Goal: Task Accomplishment & Management: Complete application form

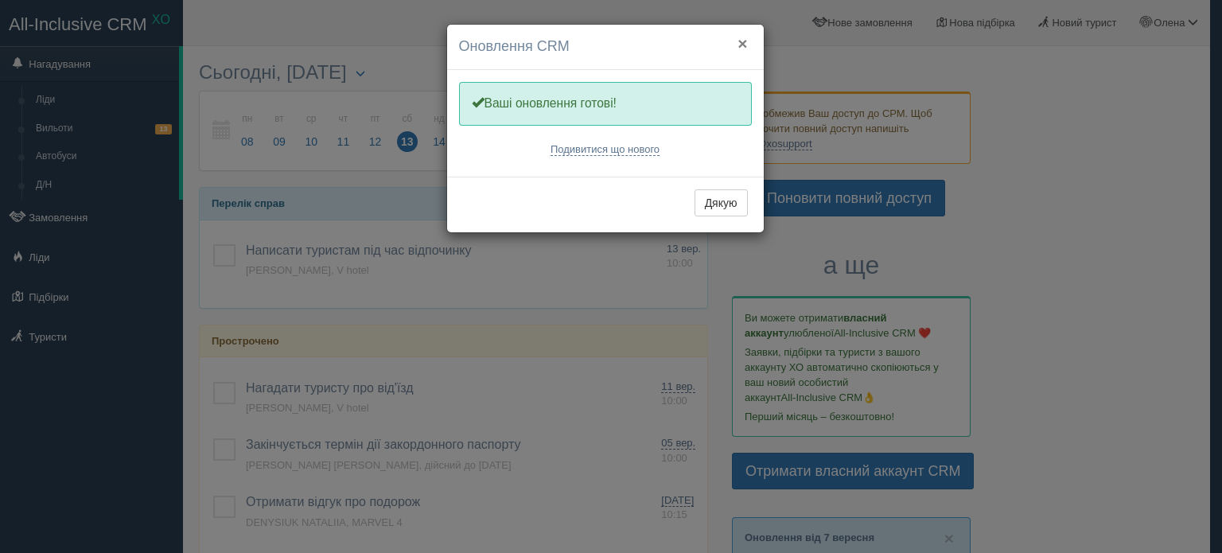
click at [739, 42] on button "×" at bounding box center [742, 43] width 10 height 17
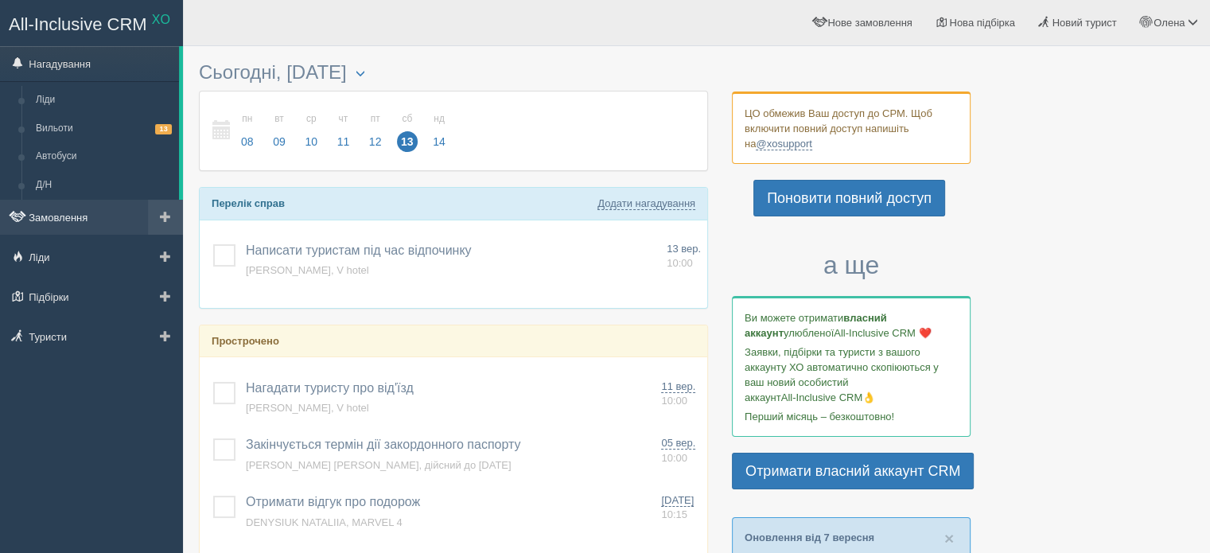
click at [84, 213] on link "Замовлення" at bounding box center [91, 217] width 183 height 35
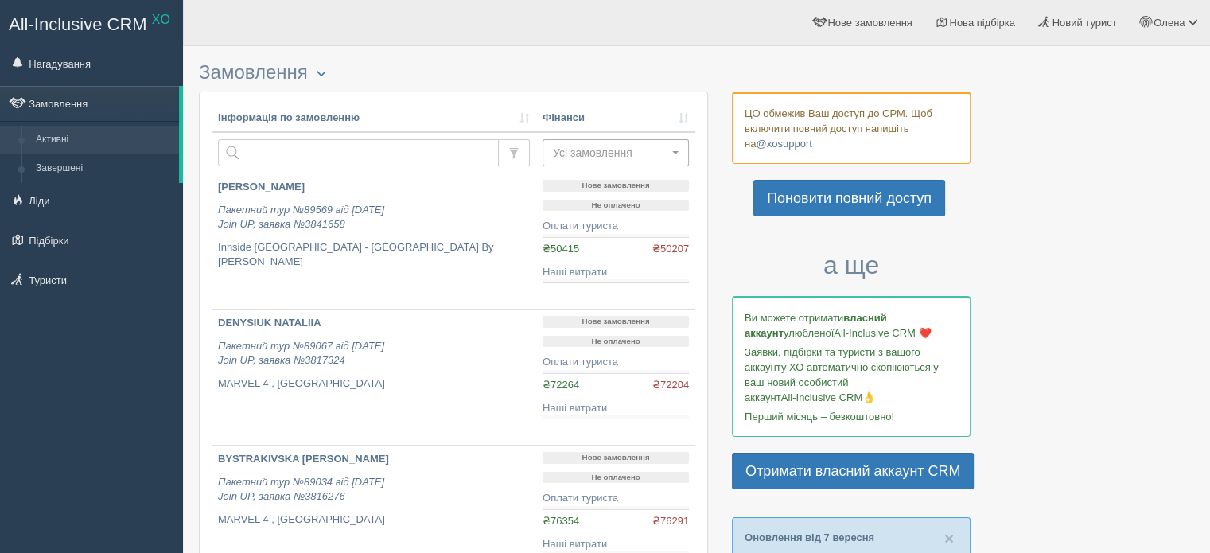
click at [615, 152] on span "Усі замовлення" at bounding box center [610, 153] width 115 height 16
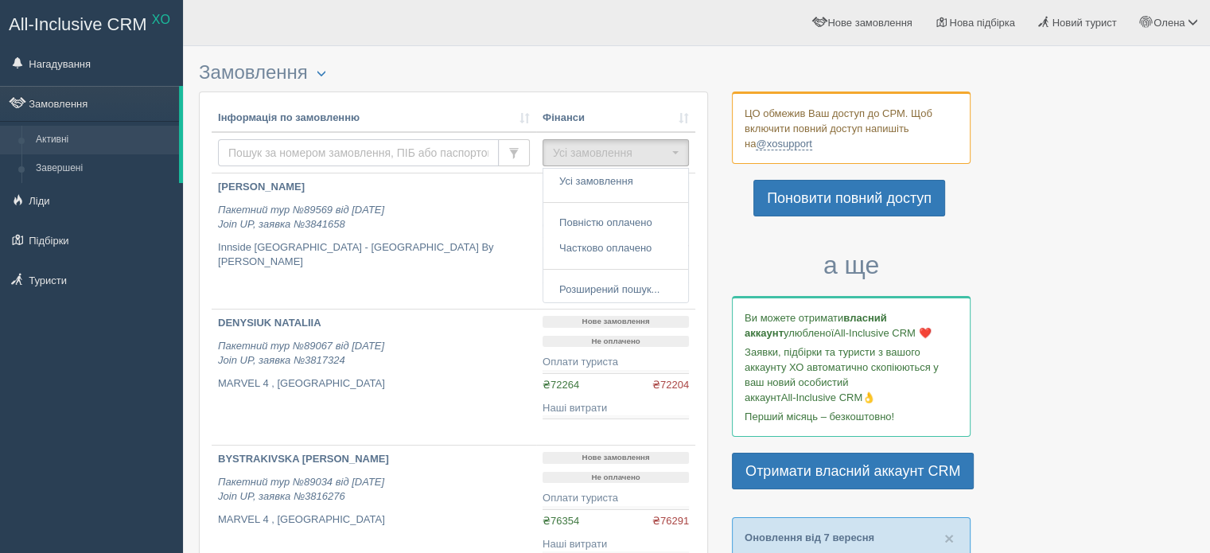
click at [430, 144] on input "text" at bounding box center [358, 152] width 281 height 27
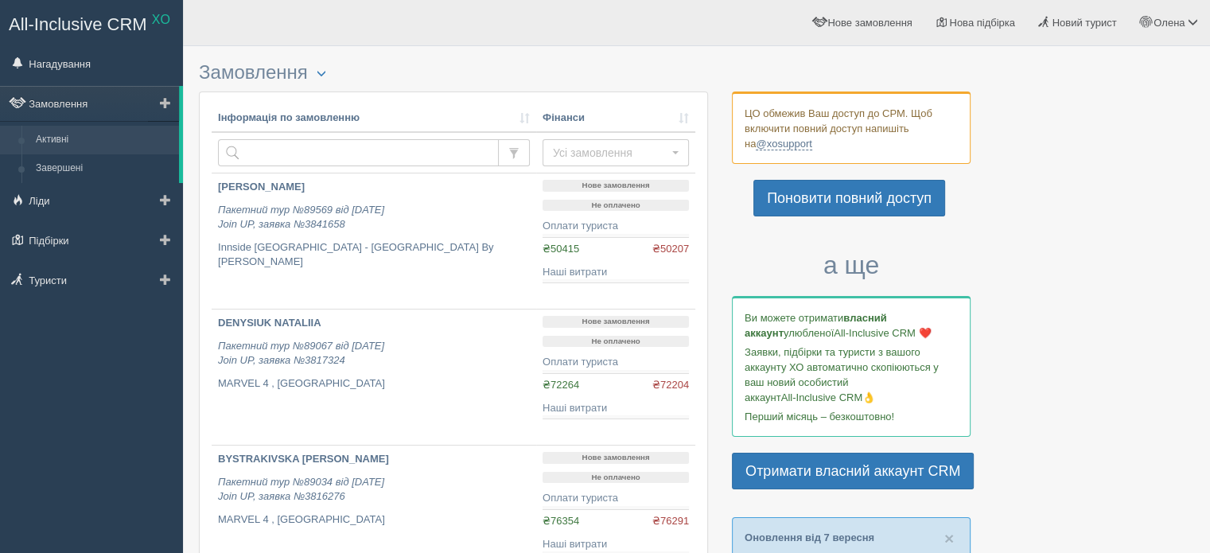
click at [166, 103] on span at bounding box center [165, 102] width 11 height 11
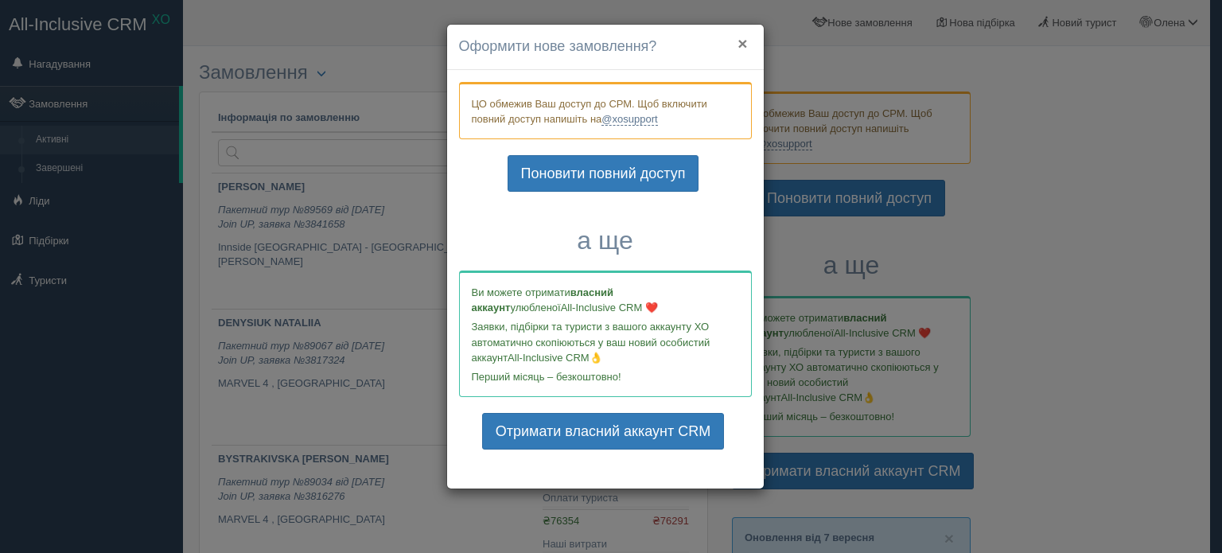
click at [744, 42] on button "×" at bounding box center [742, 43] width 10 height 17
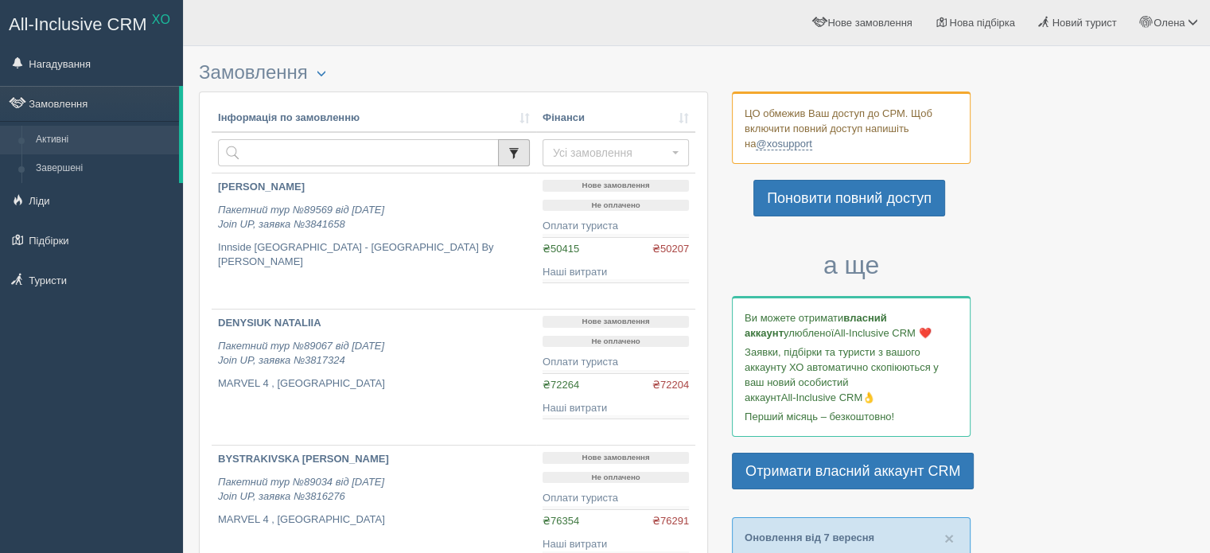
click at [523, 149] on button "button" at bounding box center [514, 152] width 32 height 27
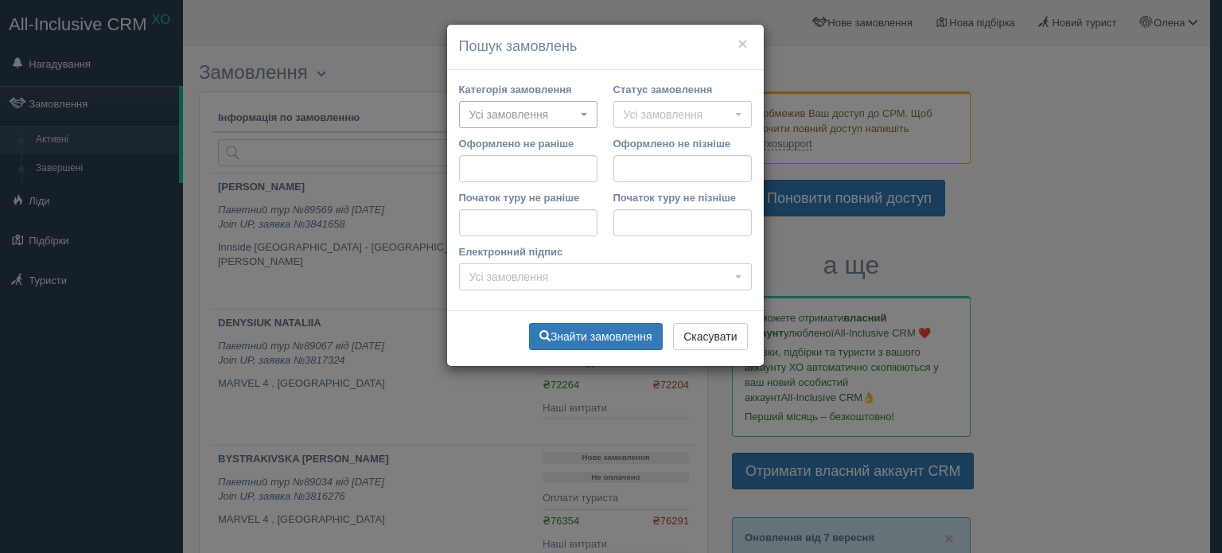
drag, startPoint x: 538, startPoint y: 124, endPoint x: 491, endPoint y: 111, distance: 48.6
click at [491, 111] on span "Усі замовлення" at bounding box center [522, 115] width 107 height 16
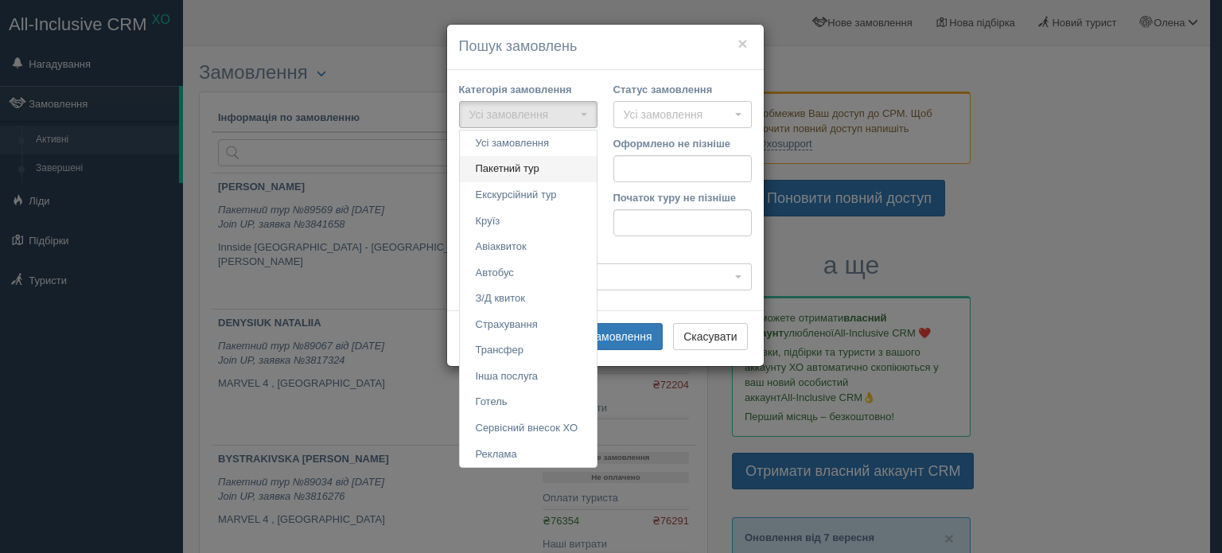
click at [499, 167] on span "Пакетний тур" at bounding box center [508, 168] width 64 height 15
select select "tour"
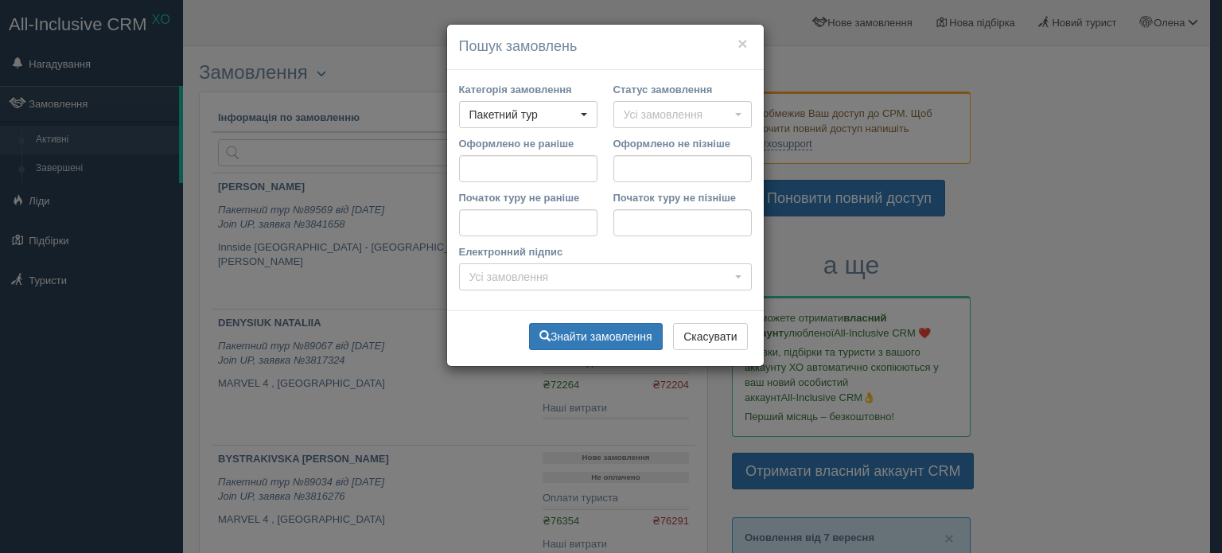
drag, startPoint x: 1174, startPoint y: 174, endPoint x: 1162, endPoint y: 165, distance: 15.3
click at [1171, 172] on div "× Пошук замовлень Категорія замовлення Пакетний тур Усі замовлення Пакетний тур…" at bounding box center [611, 276] width 1222 height 553
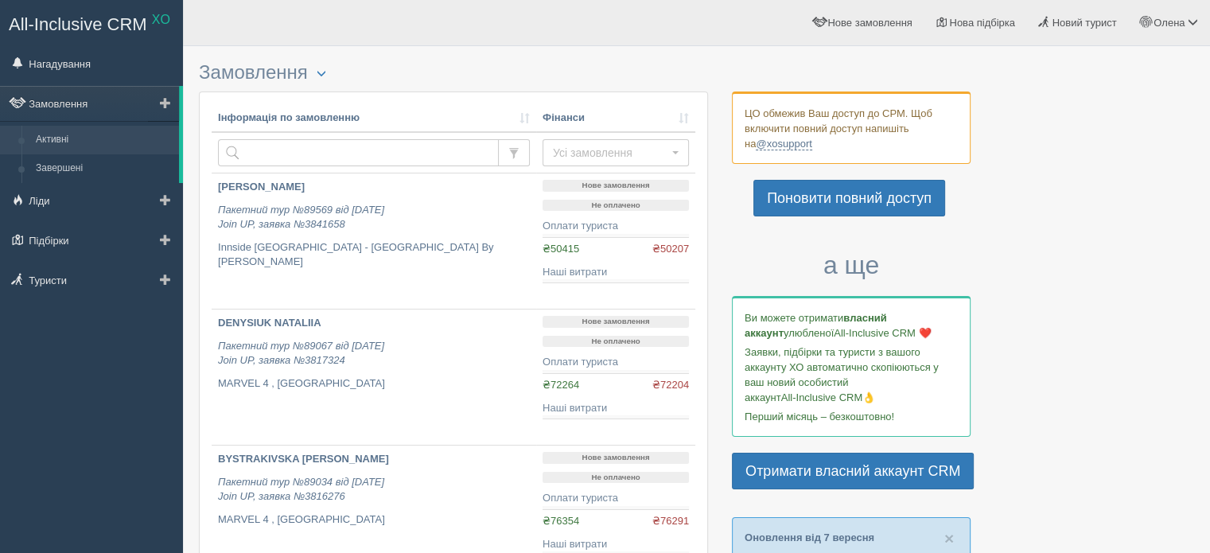
click at [163, 103] on span at bounding box center [165, 102] width 11 height 11
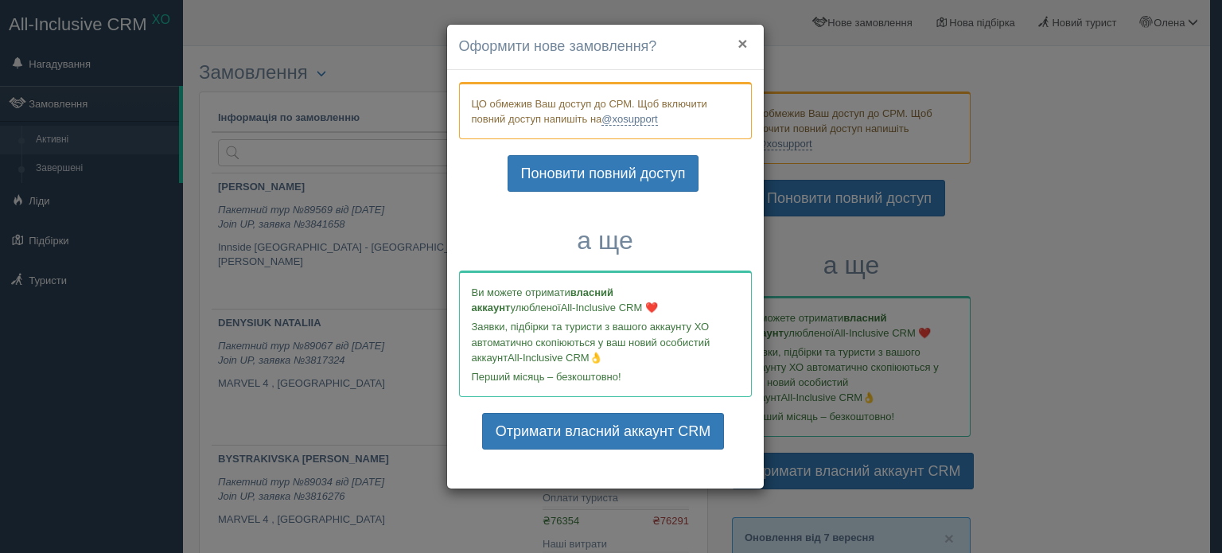
click at [744, 44] on button "×" at bounding box center [742, 43] width 10 height 17
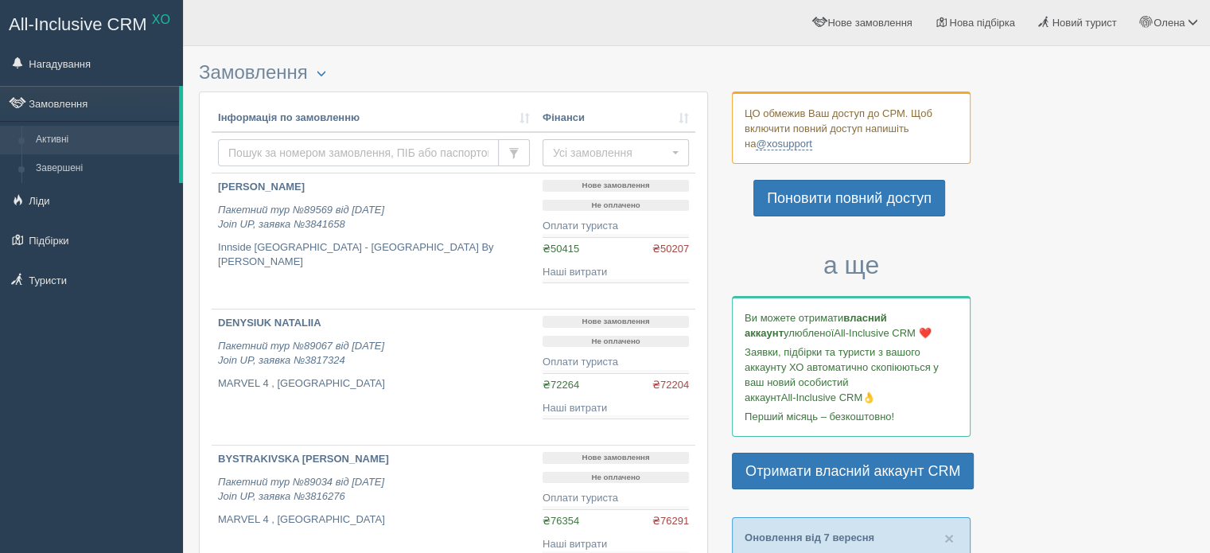
click at [375, 140] on input "text" at bounding box center [358, 152] width 281 height 27
click at [302, 80] on h3 "Замовлення Турист в офісі Розширений пошук..." at bounding box center [453, 72] width 509 height 21
click at [92, 192] on link "Ліди" at bounding box center [91, 200] width 183 height 35
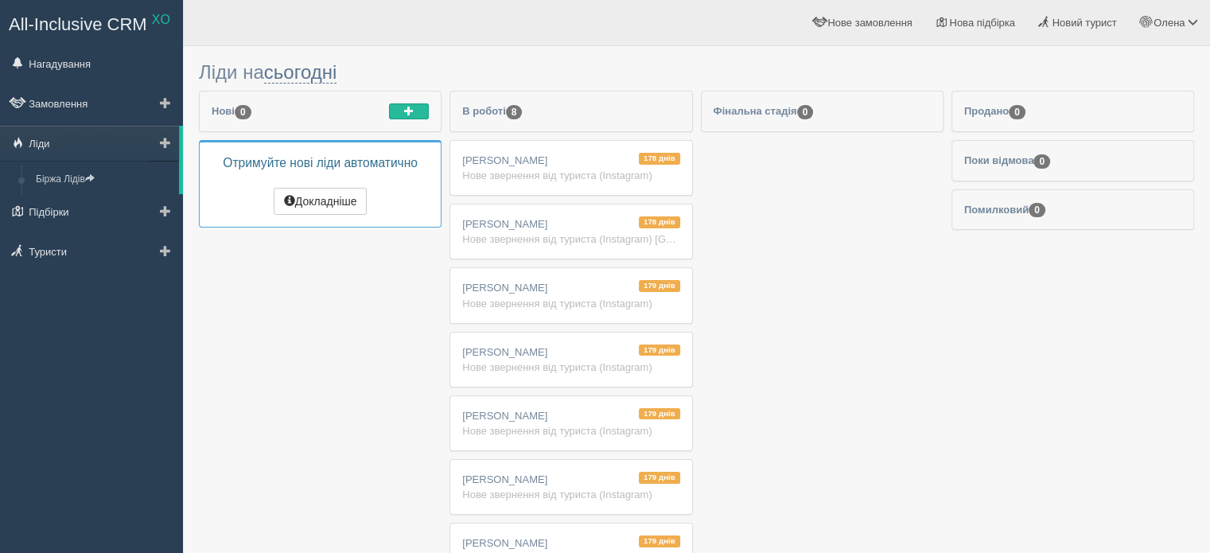
click at [172, 133] on link at bounding box center [163, 143] width 31 height 35
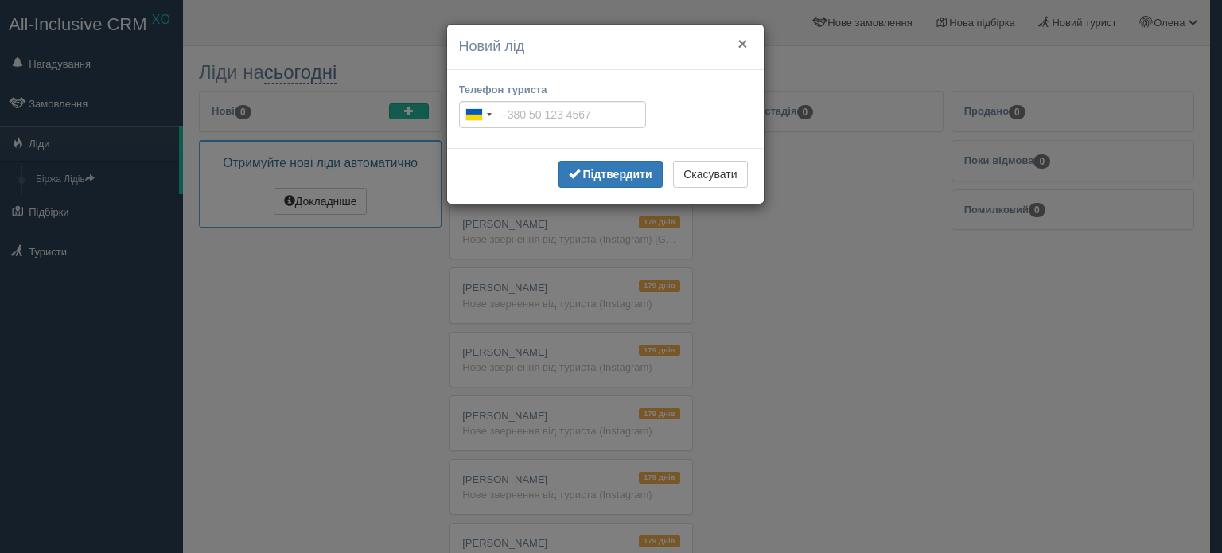
click at [742, 41] on button "×" at bounding box center [742, 43] width 10 height 17
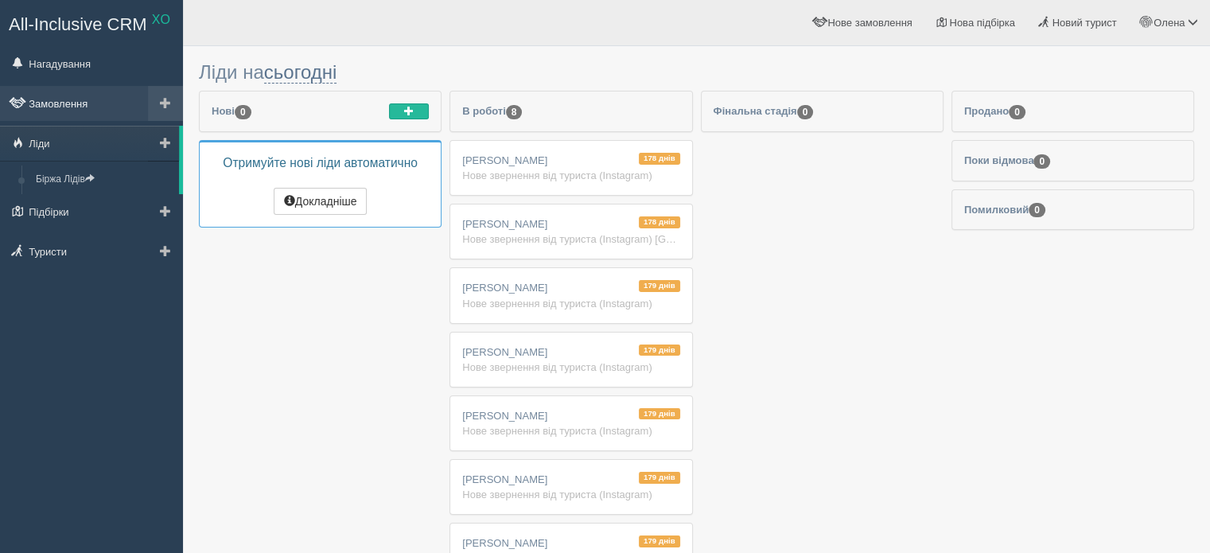
click at [118, 91] on link "Замовлення" at bounding box center [91, 103] width 183 height 35
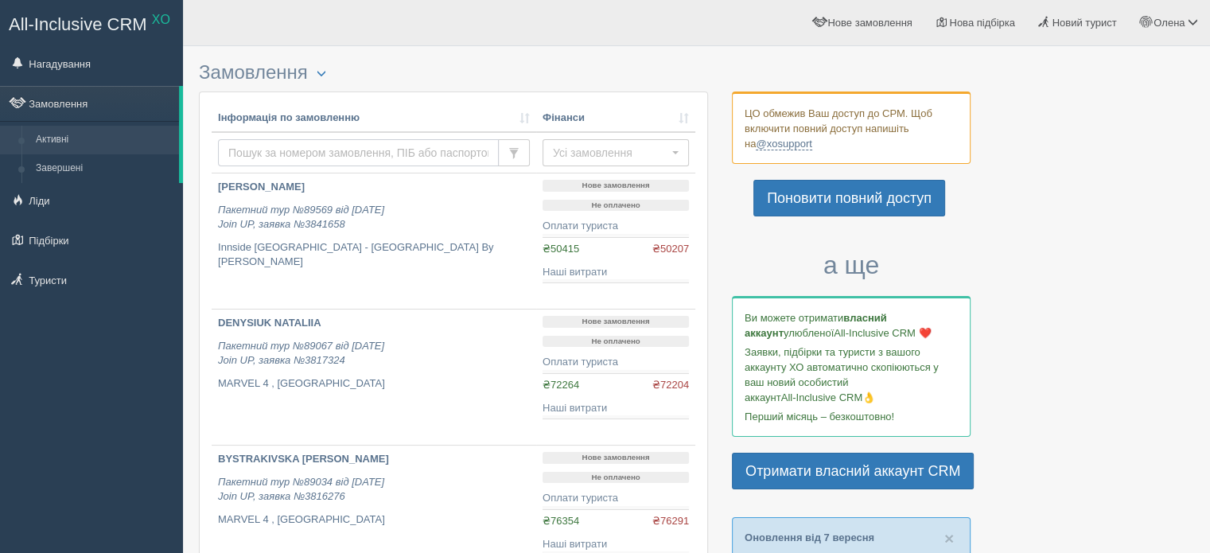
click at [237, 151] on input "text" at bounding box center [358, 152] width 281 height 27
click at [595, 165] on button "Усі замовлення" at bounding box center [615, 152] width 146 height 27
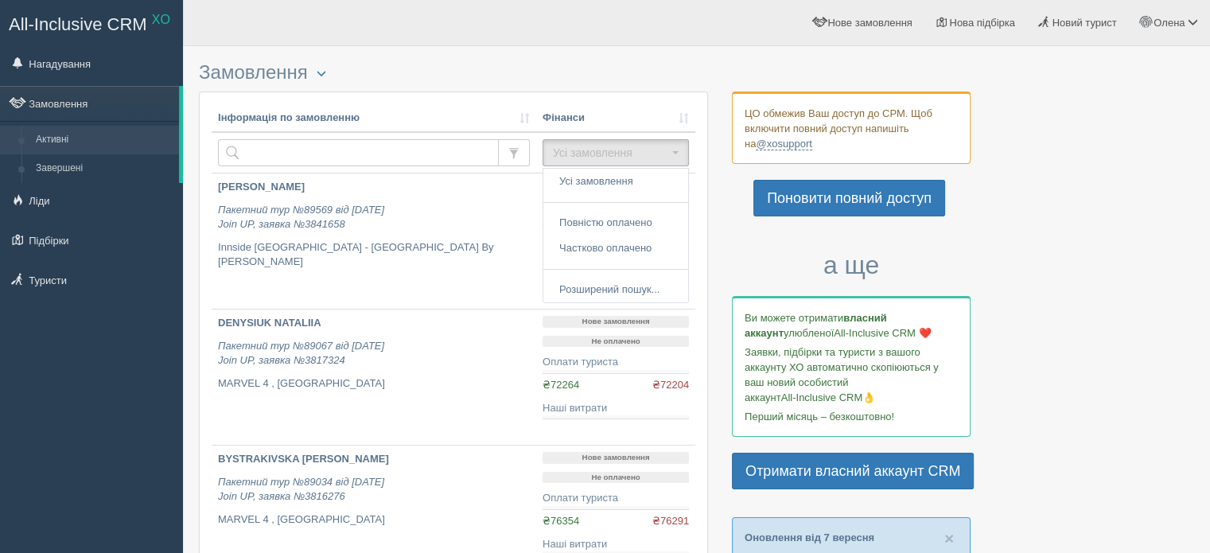
click at [464, 80] on h3 "Замовлення Турист в офісі Розширений пошук..." at bounding box center [453, 72] width 509 height 21
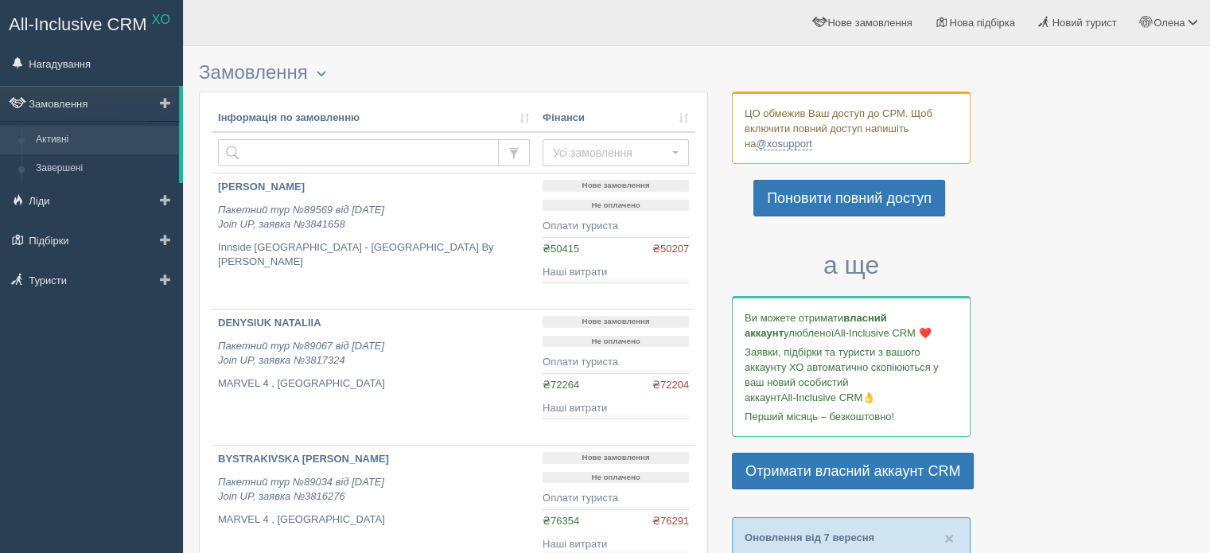
click at [169, 102] on span at bounding box center [165, 102] width 11 height 11
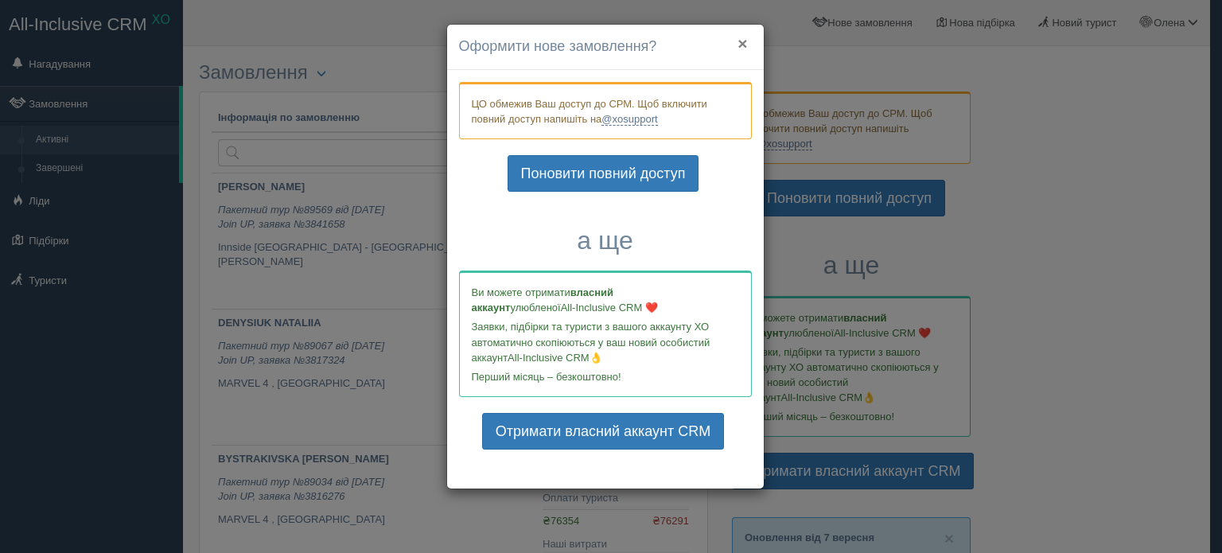
click at [745, 44] on button "×" at bounding box center [742, 43] width 10 height 17
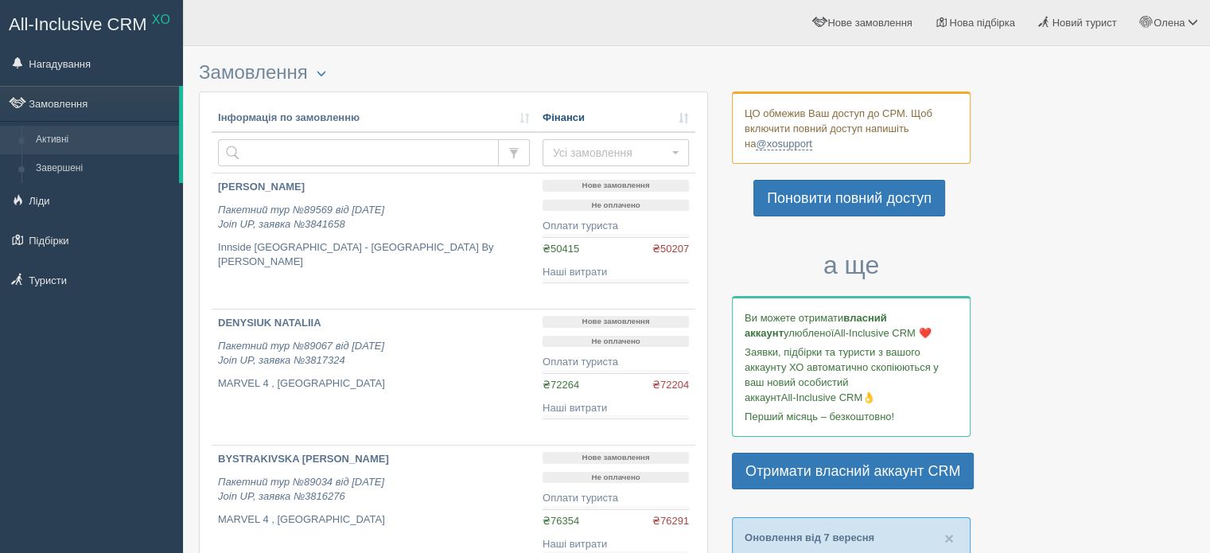
click at [624, 111] on link "Фінанси" at bounding box center [615, 118] width 146 height 15
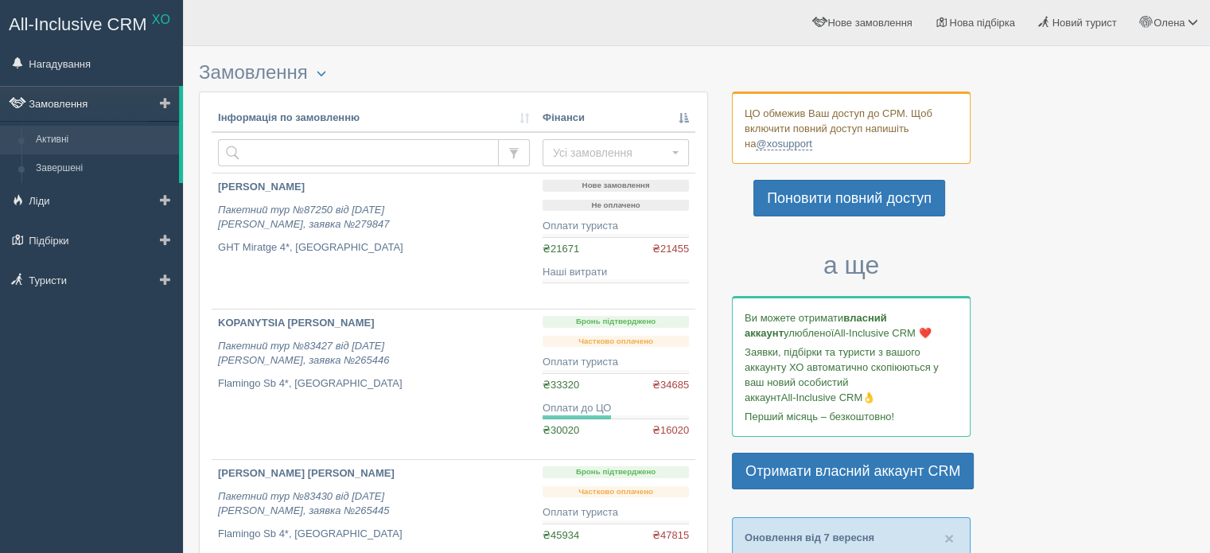
click at [121, 113] on link "Замовлення" at bounding box center [89, 103] width 179 height 35
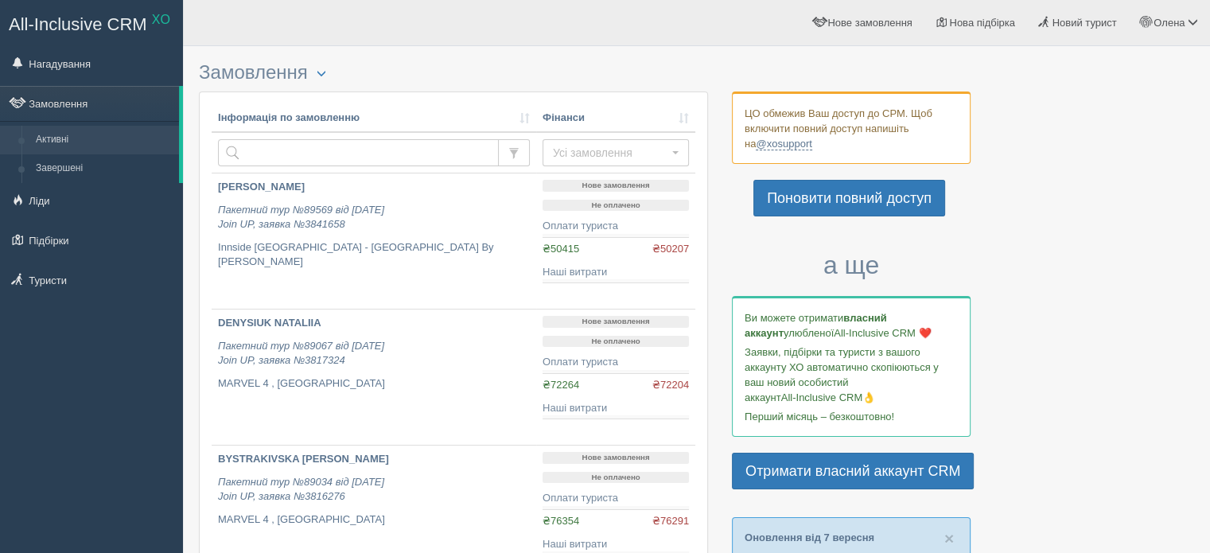
click at [105, 63] on link "Нагадування" at bounding box center [91, 63] width 183 height 35
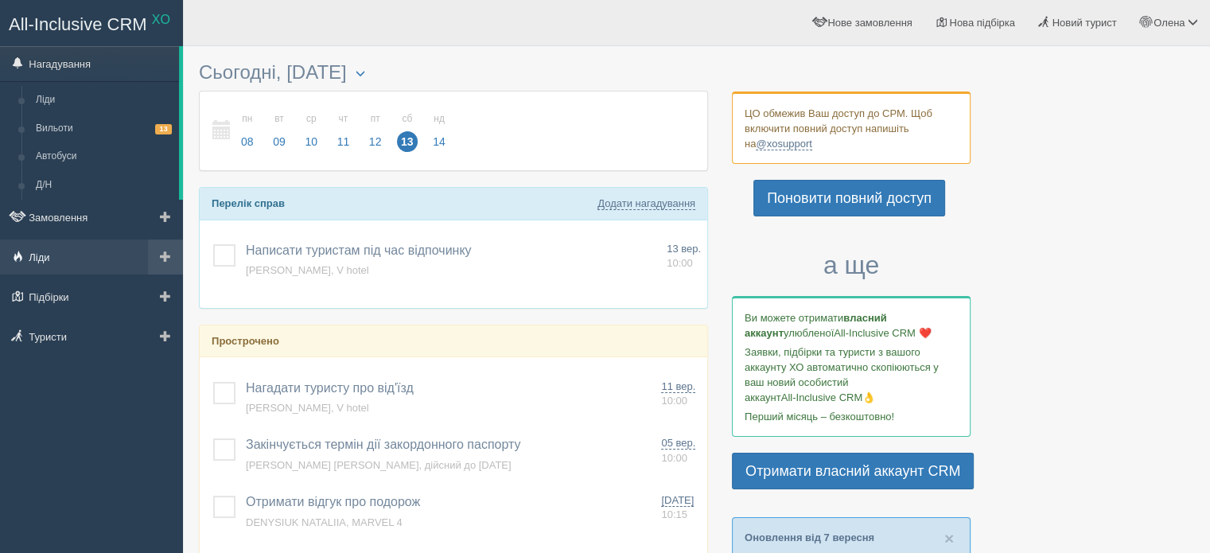
click at [87, 240] on link "Ліди" at bounding box center [91, 256] width 183 height 35
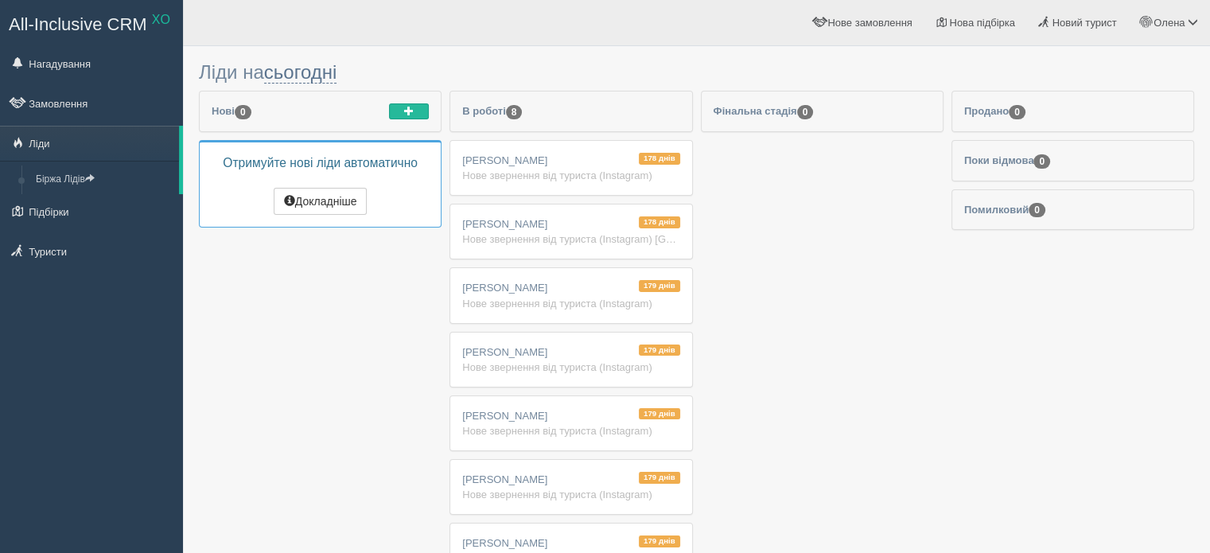
click at [103, 220] on link "Підбірки" at bounding box center [91, 211] width 183 height 35
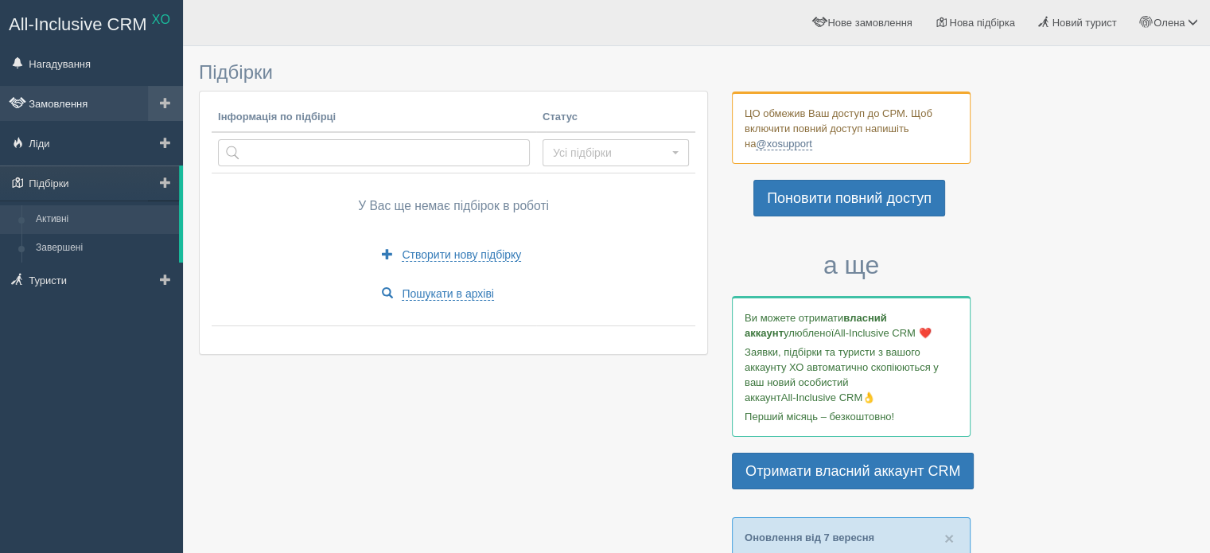
click at [127, 88] on link "Замовлення" at bounding box center [91, 103] width 183 height 35
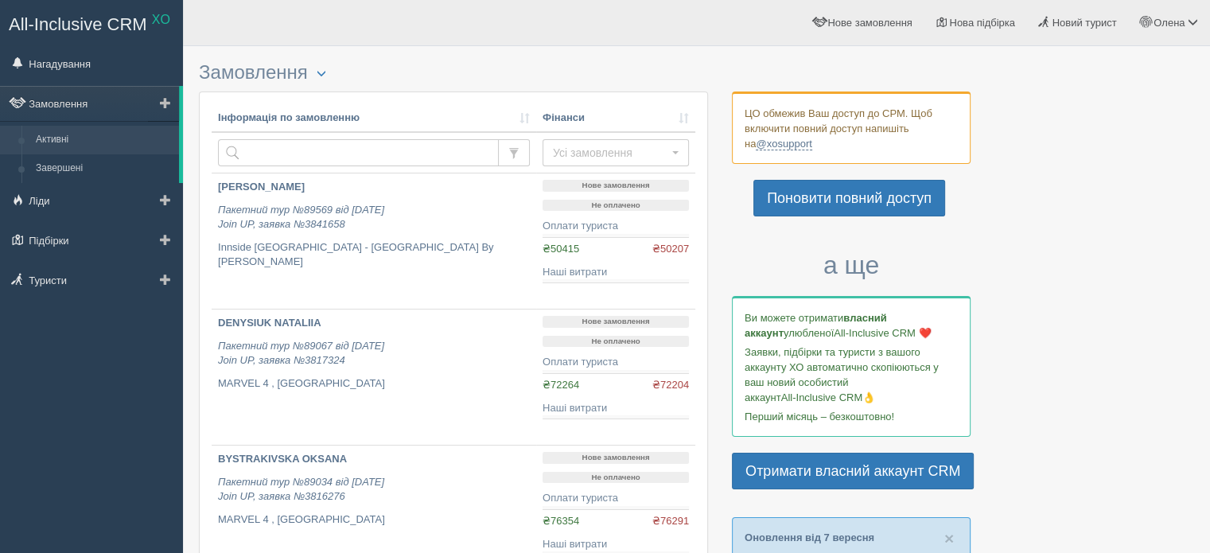
click at [161, 104] on span at bounding box center [165, 102] width 11 height 11
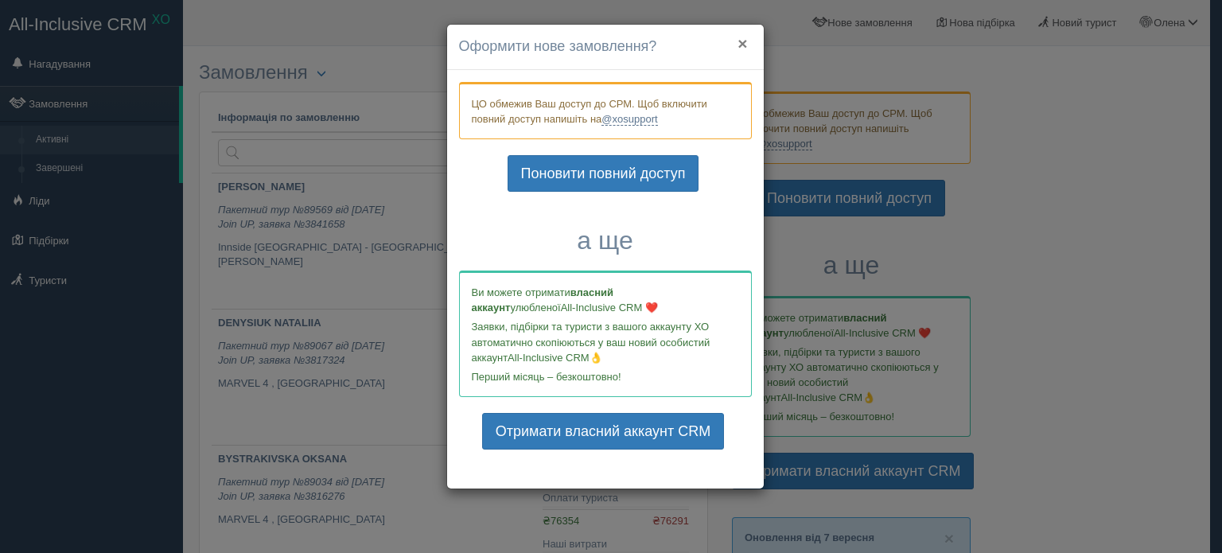
click at [744, 44] on button "×" at bounding box center [742, 43] width 10 height 17
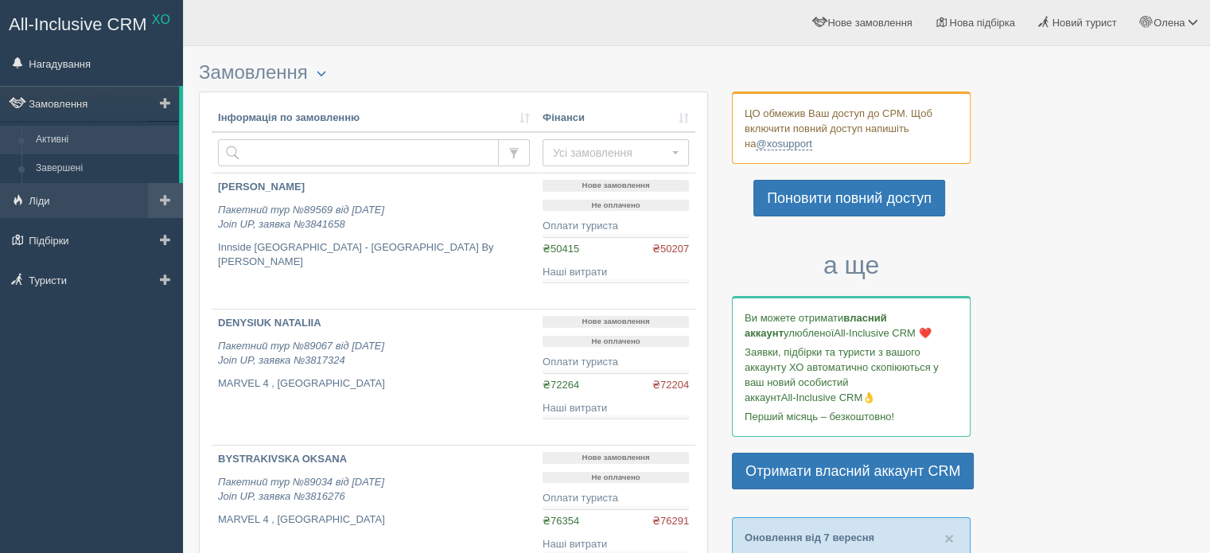
click at [176, 197] on link at bounding box center [165, 200] width 35 height 35
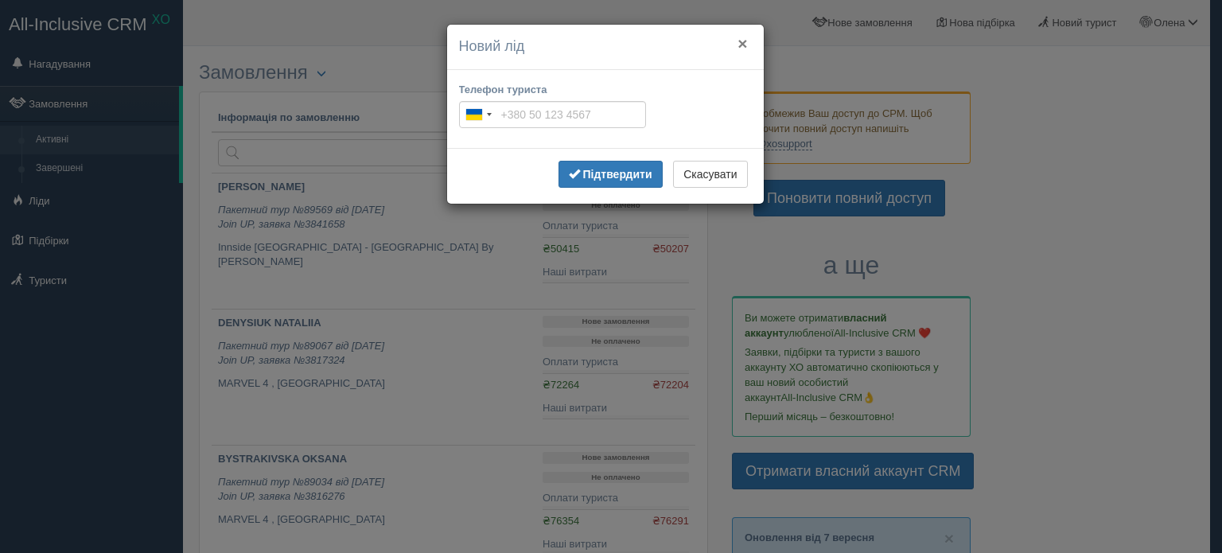
click at [738, 38] on button "×" at bounding box center [742, 43] width 10 height 17
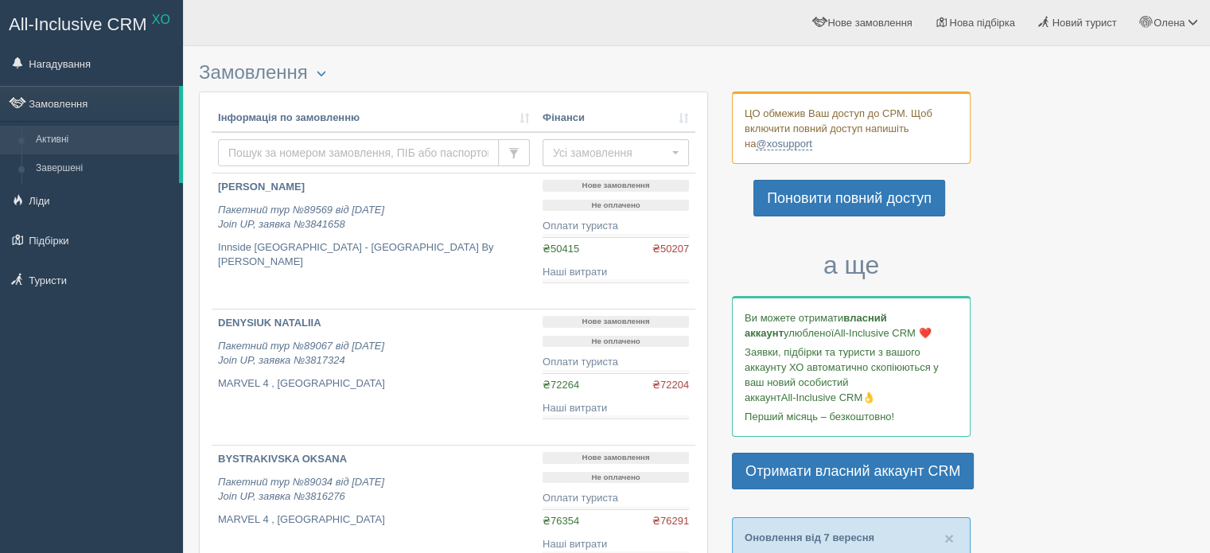
click at [451, 144] on input "text" at bounding box center [358, 152] width 281 height 27
click at [106, 65] on link "Нагадування" at bounding box center [91, 63] width 183 height 35
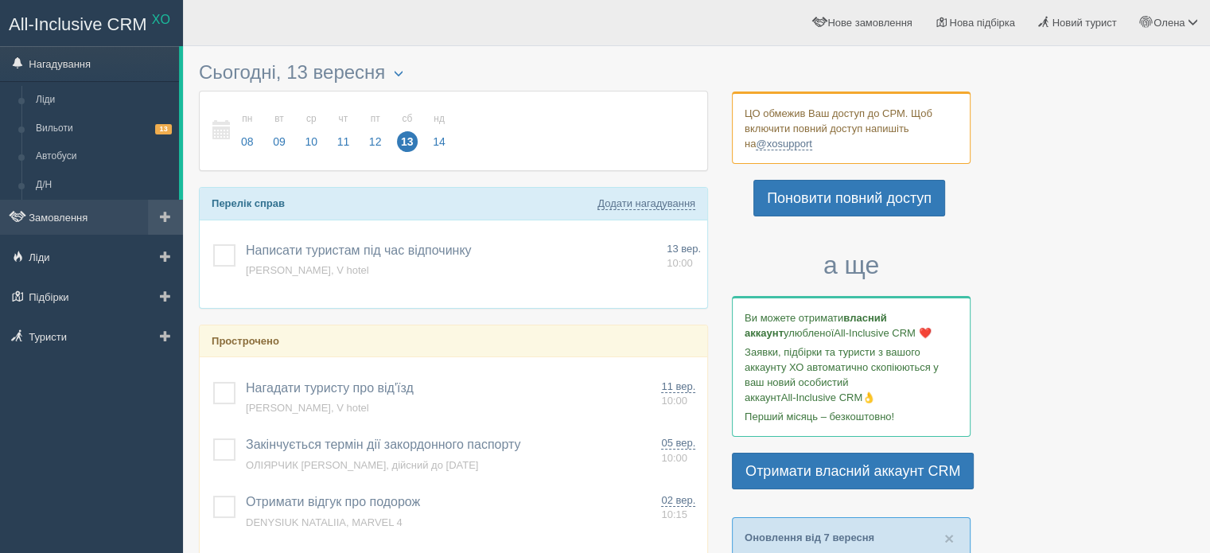
click at [160, 219] on span at bounding box center [165, 216] width 11 height 11
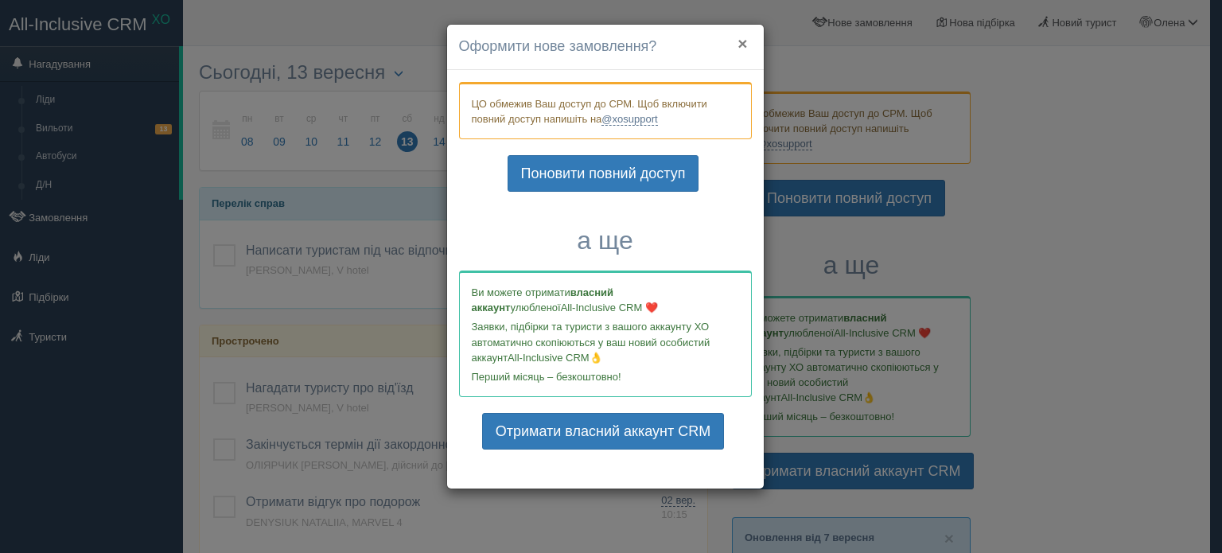
click at [747, 45] on button "×" at bounding box center [742, 43] width 10 height 17
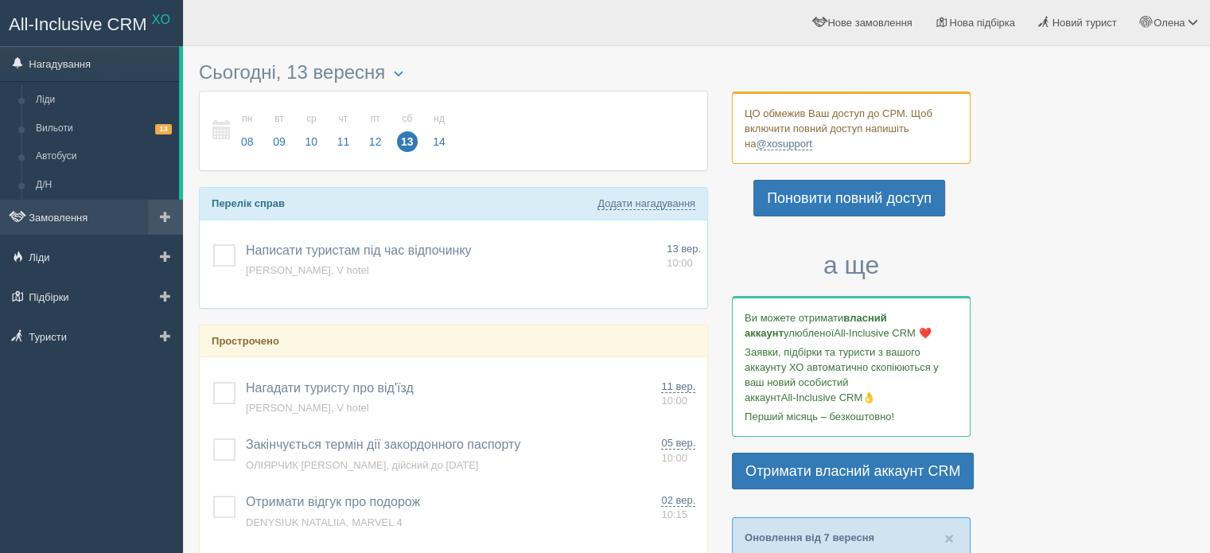
click at [159, 234] on link at bounding box center [165, 217] width 35 height 35
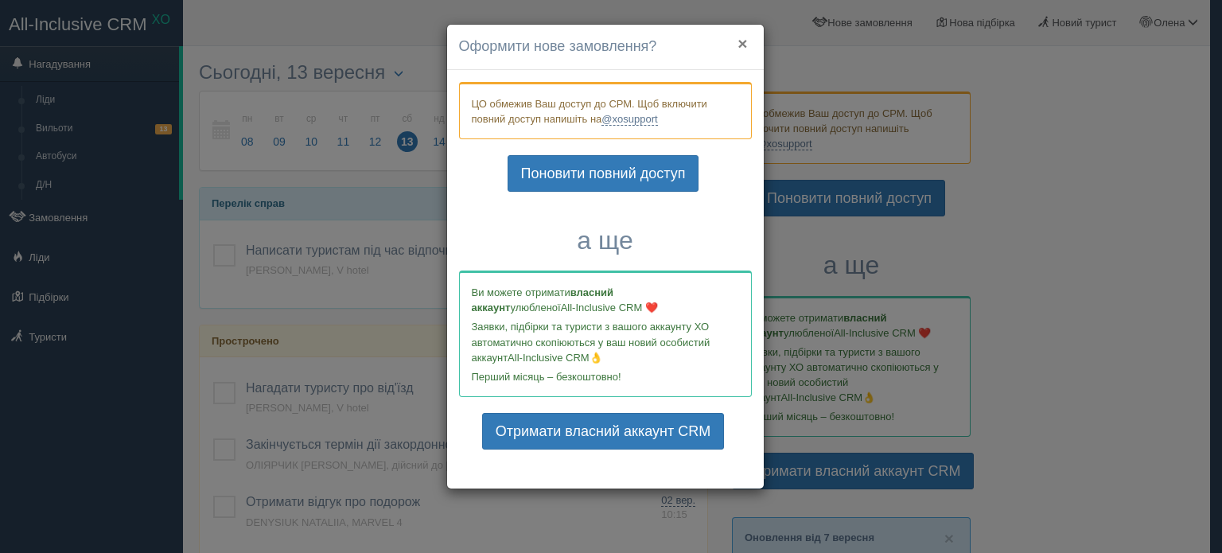
click at [741, 40] on button "×" at bounding box center [742, 43] width 10 height 17
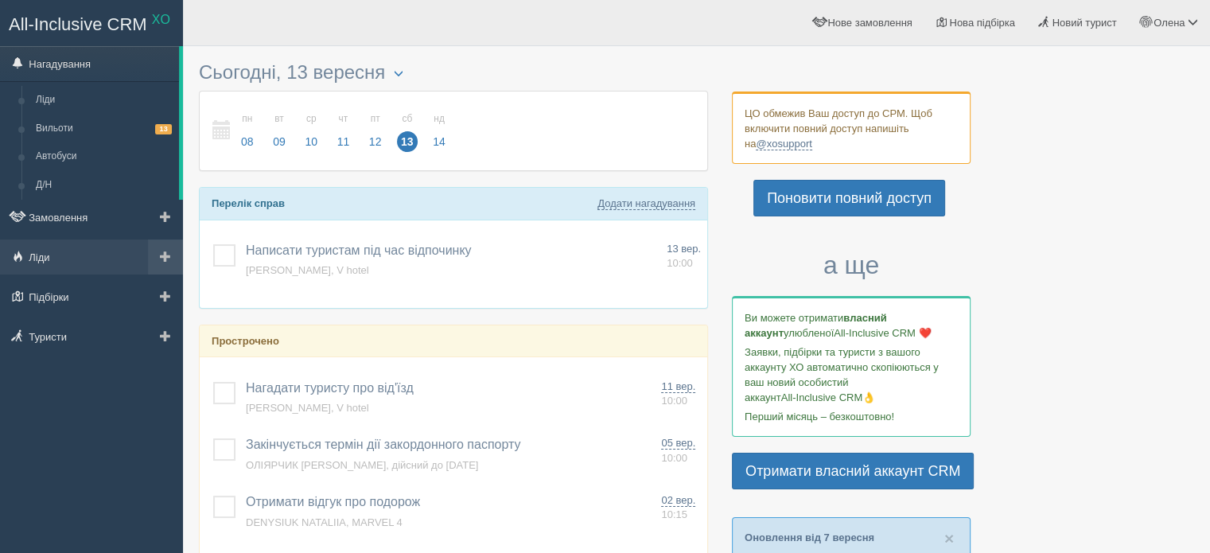
click at [167, 254] on span at bounding box center [165, 256] width 11 height 11
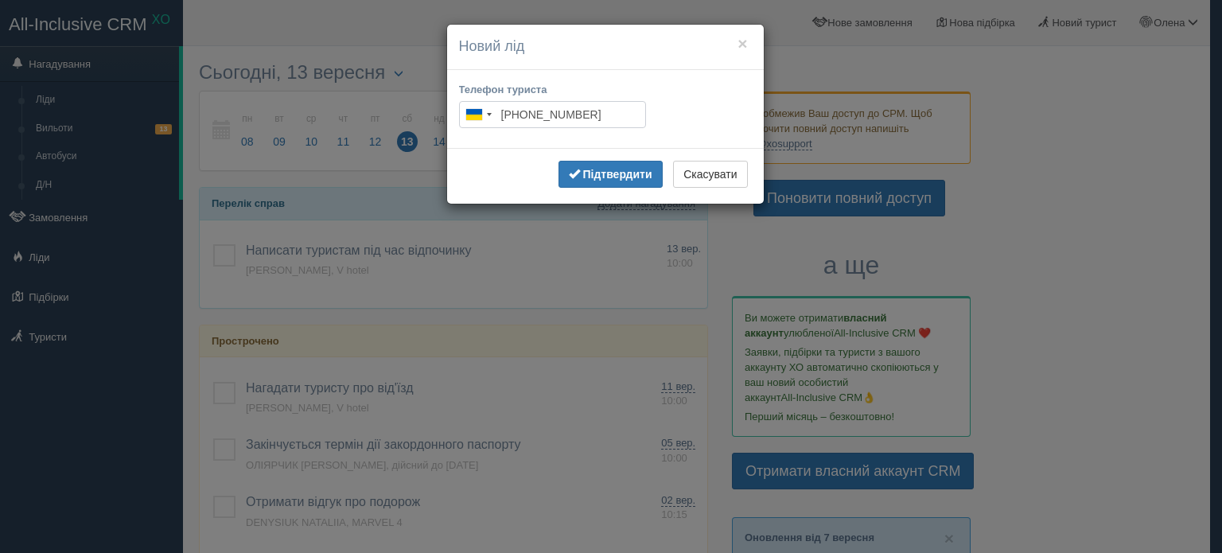
type input "+380 66 230 3193"
click at [649, 168] on b "Підтвердити" at bounding box center [616, 174] width 69 height 13
type input "+380 66 230 3193"
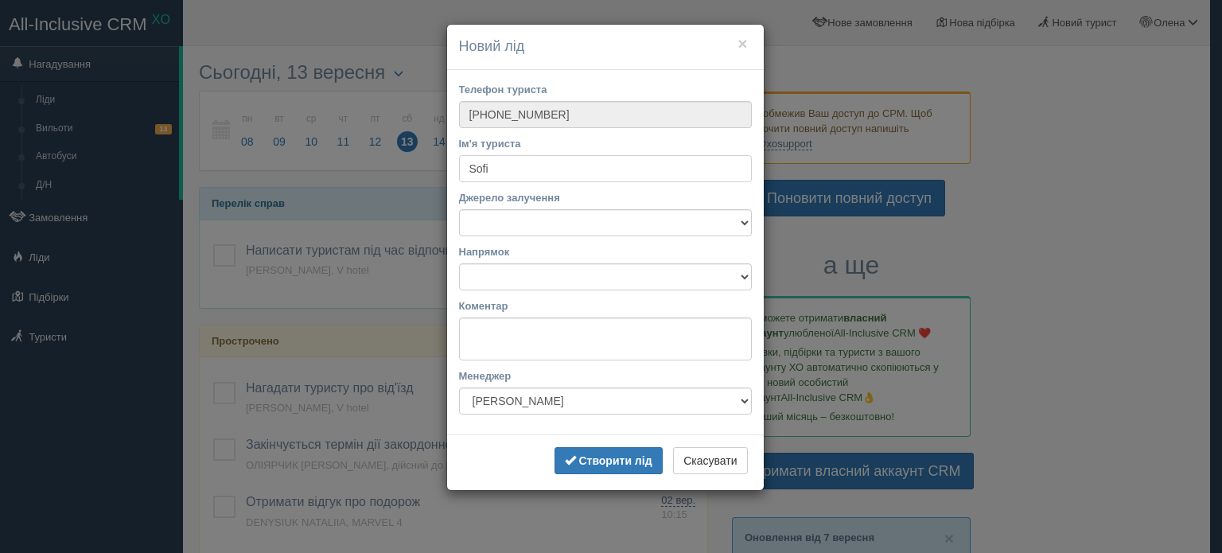
type input "Sofi"
click at [651, 234] on select "Facebook Instagram Telegram TikTok Viber YouTube Біржа XO Веб-сайт Дзвінок З ву…" at bounding box center [605, 222] width 293 height 27
select select "38877"
click at [459, 209] on select "Facebook Instagram Telegram TikTok Viber YouTube Біржа XO Веб-сайт Дзвінок З ву…" at bounding box center [605, 222] width 293 height 27
click at [491, 288] on select "Автобусні тури Європою Автобусні тури Європою Албанія Болгарія Греція Грузія Ду…" at bounding box center [605, 276] width 293 height 27
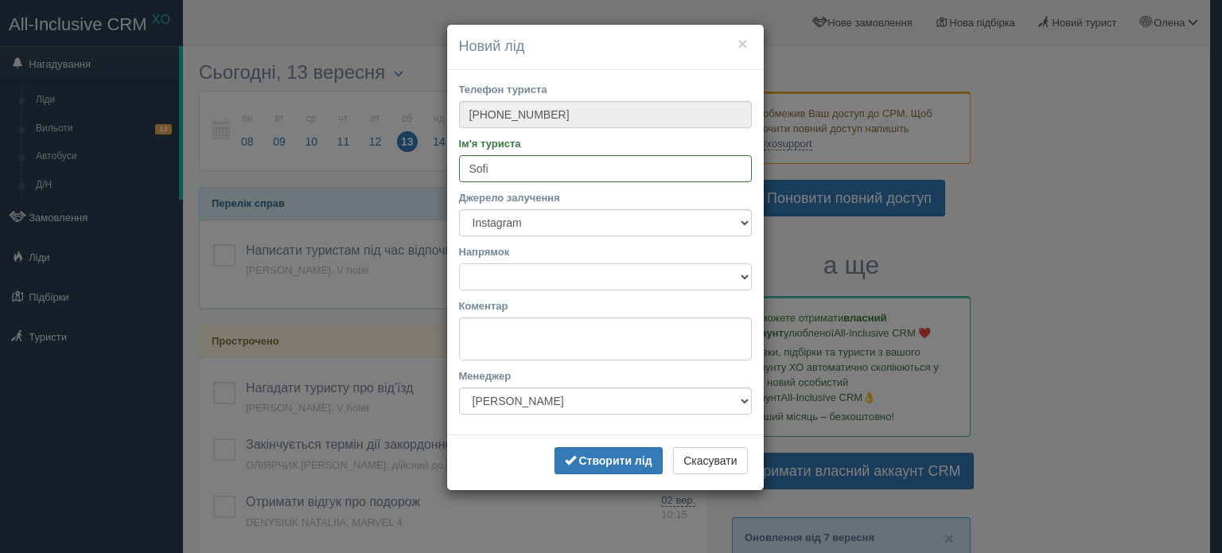
select select "53"
click at [459, 263] on select "Автобусні тури Європою Автобусні тури Європою Албанія Болгарія Греція Грузія Ду…" at bounding box center [605, 276] width 293 height 27
click at [569, 163] on input "Sofi" at bounding box center [605, 168] width 293 height 27
click at [467, 163] on input "Sofi" at bounding box center [605, 168] width 293 height 27
type input "Obraz Sofi"
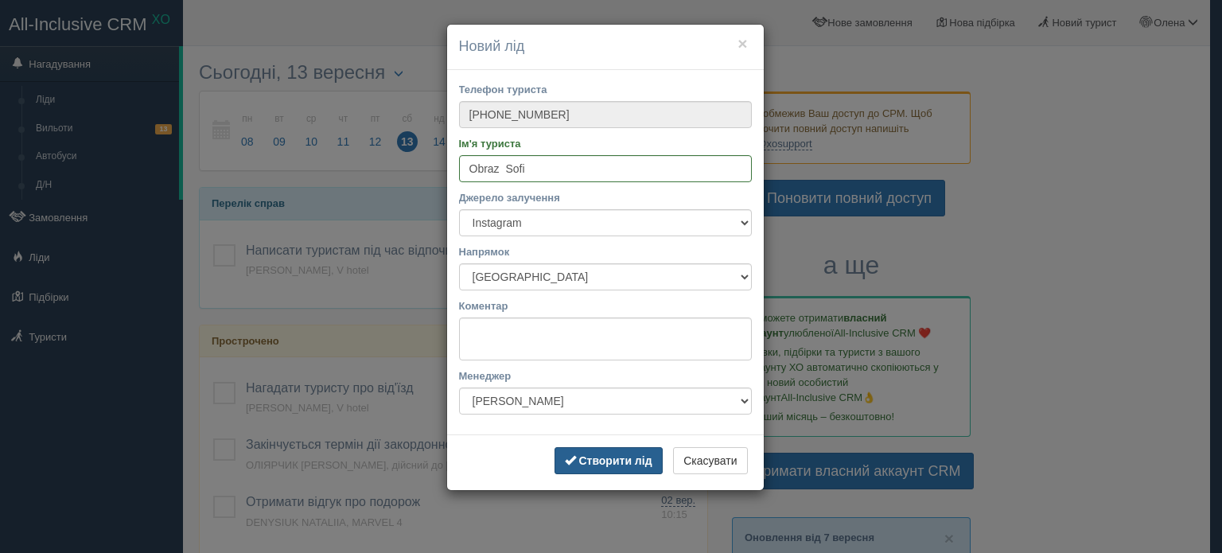
click at [649, 454] on b "Створити лід" at bounding box center [614, 460] width 73 height 13
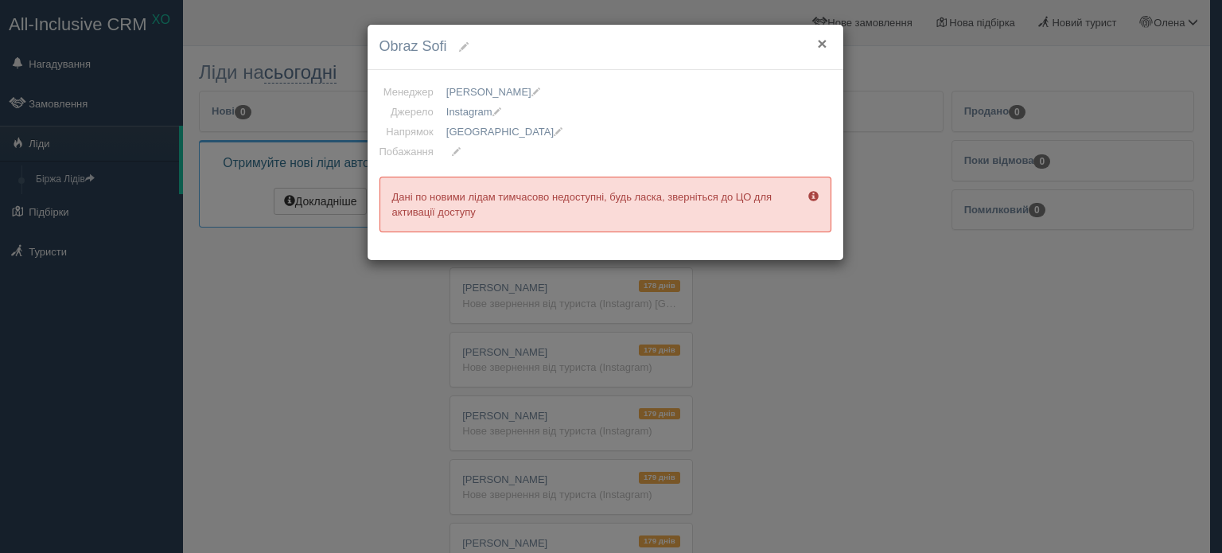
click at [827, 38] on h4 "Obraz Sofi" at bounding box center [605, 47] width 452 height 21
click at [824, 44] on button "×" at bounding box center [822, 43] width 10 height 17
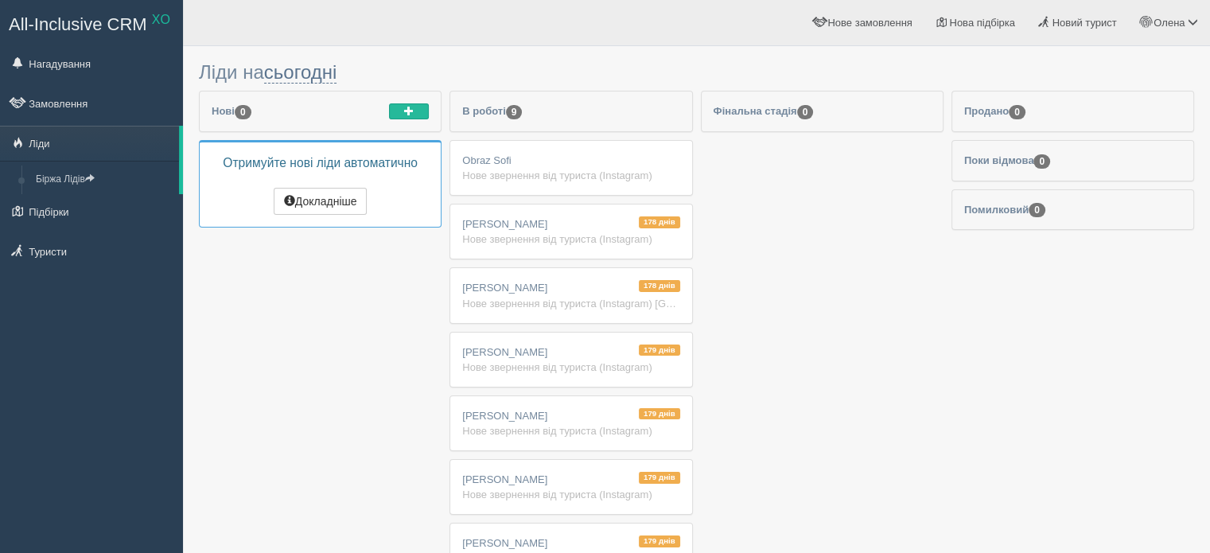
click at [498, 181] on div "Нове звернення від туриста (Instagram)" at bounding box center [570, 175] width 217 height 15
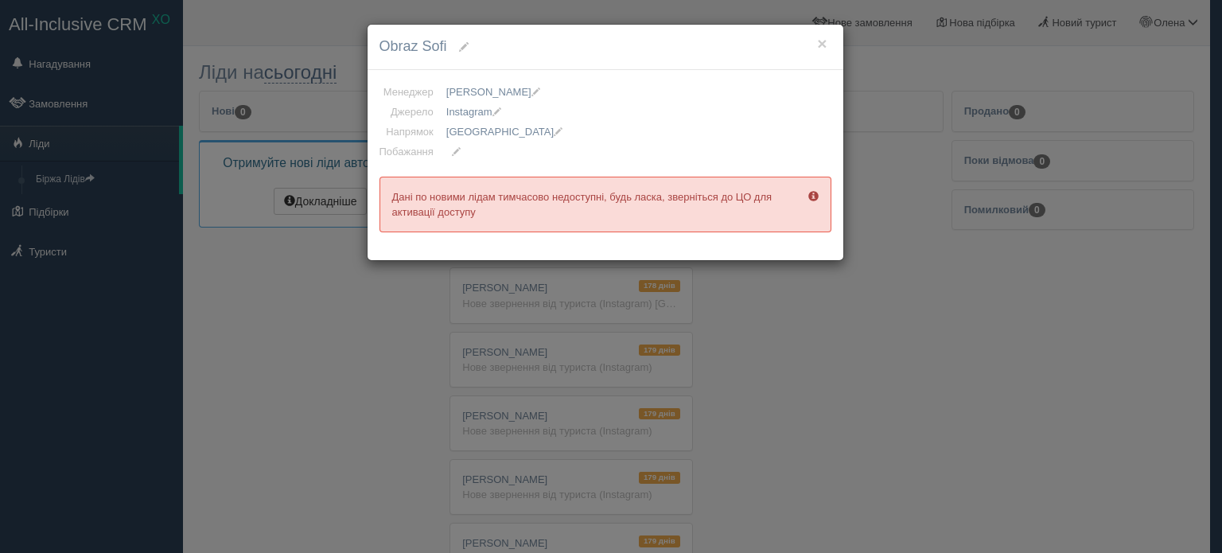
click at [91, 114] on div "× Obraz Sofi Менеджер Маріна Гіба Олена Серман Юліана Товкач Олена Серман Марін…" at bounding box center [611, 276] width 1222 height 553
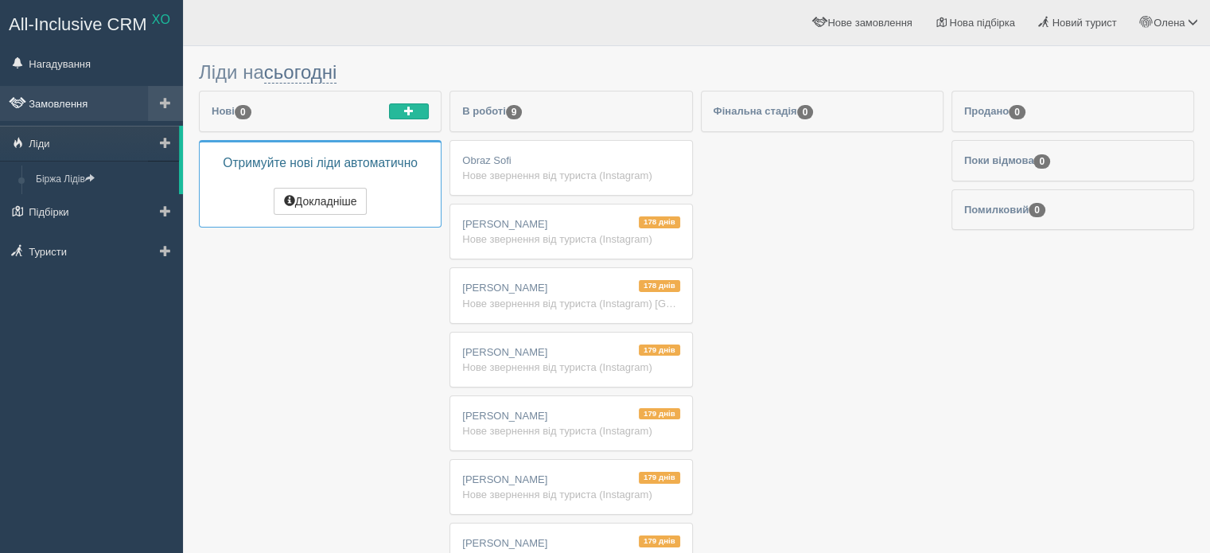
click at [98, 103] on link "Замовлення" at bounding box center [91, 103] width 183 height 35
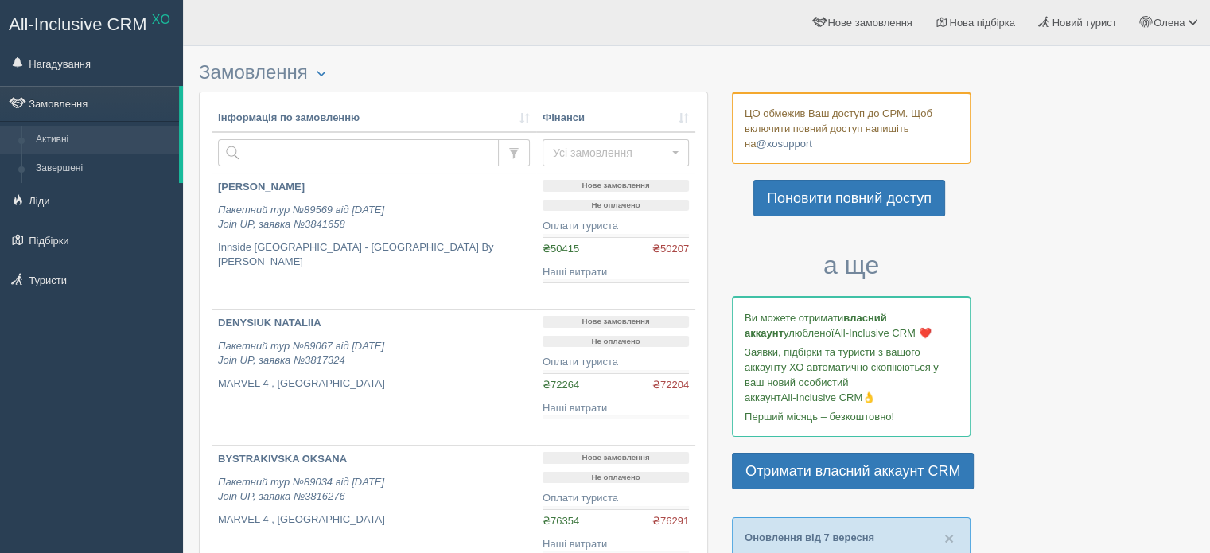
click at [168, 106] on span at bounding box center [165, 102] width 11 height 11
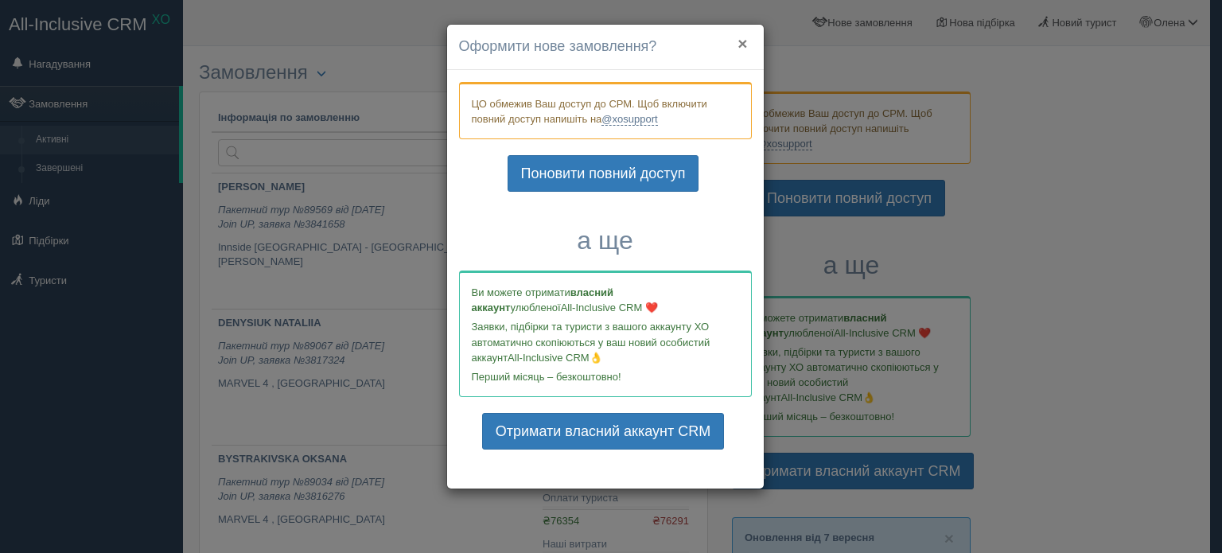
click at [741, 38] on button "×" at bounding box center [742, 43] width 10 height 17
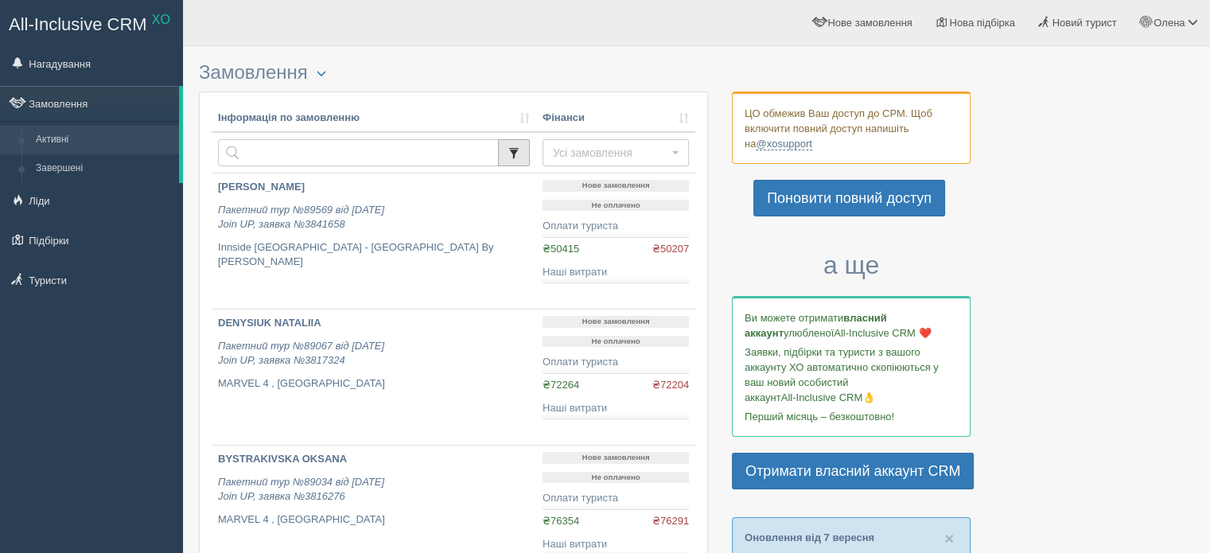
click at [510, 143] on button "button" at bounding box center [514, 152] width 32 height 27
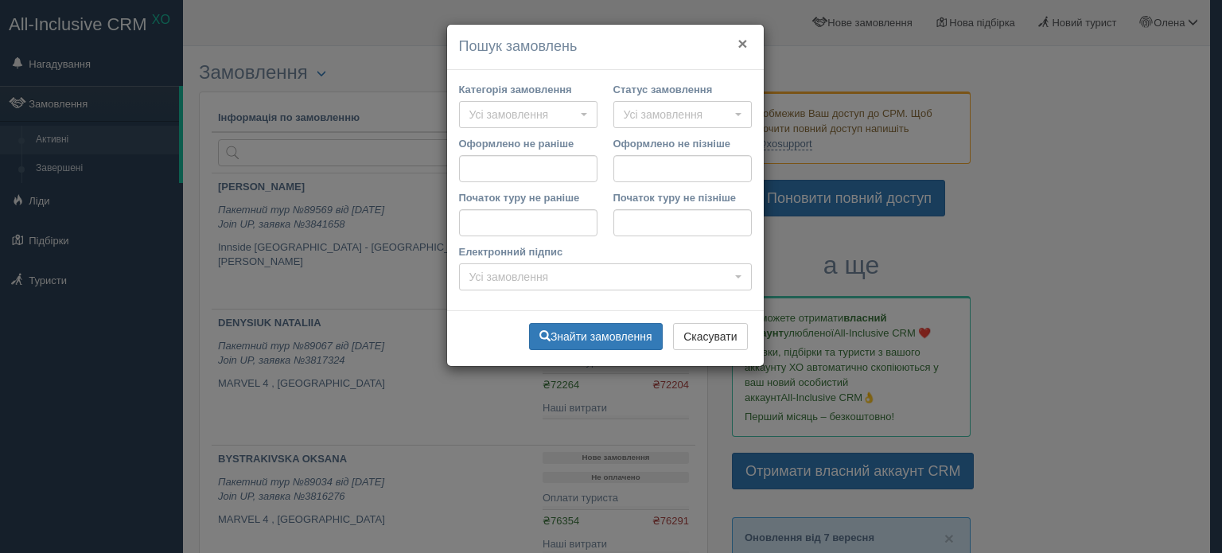
click at [743, 41] on button "×" at bounding box center [742, 43] width 10 height 17
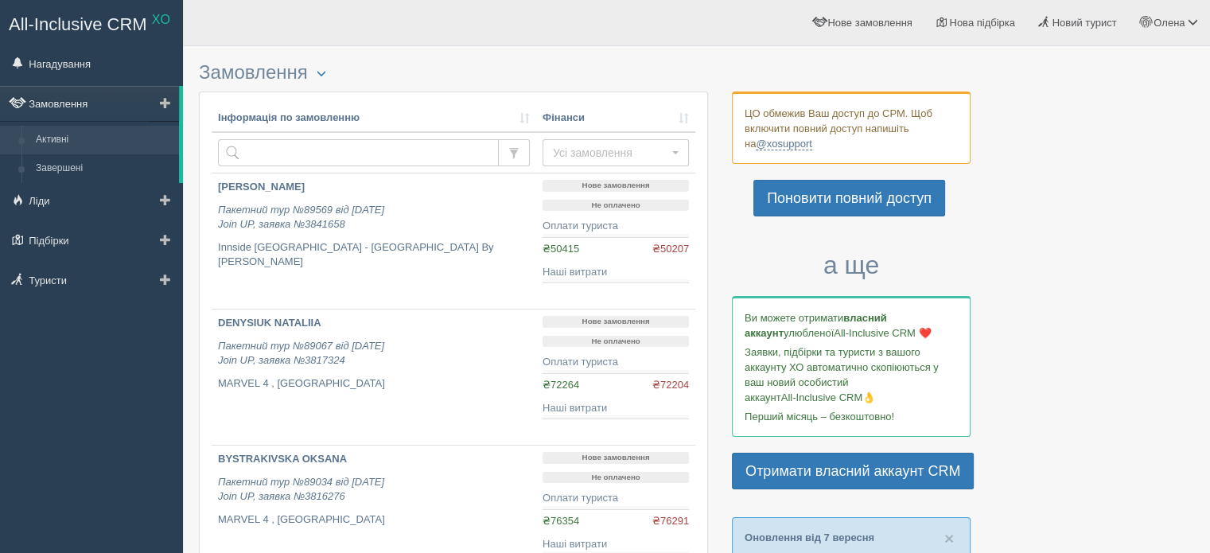
click at [89, 101] on link "Замовлення" at bounding box center [89, 103] width 179 height 35
paste input "43413"
type input "43413"
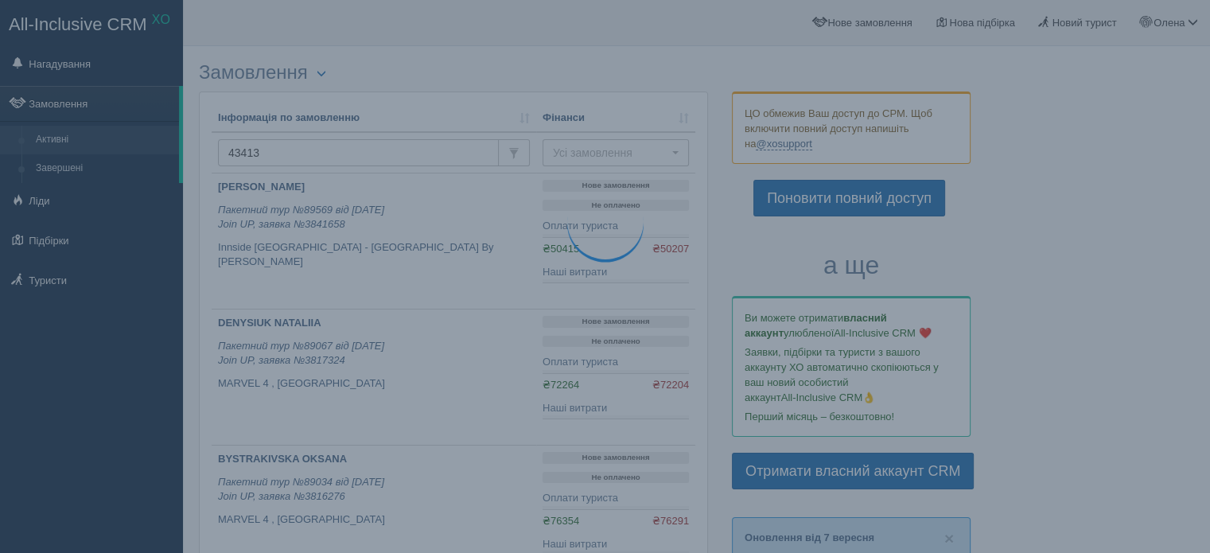
click at [515, 169] on td "43413" at bounding box center [374, 152] width 324 height 41
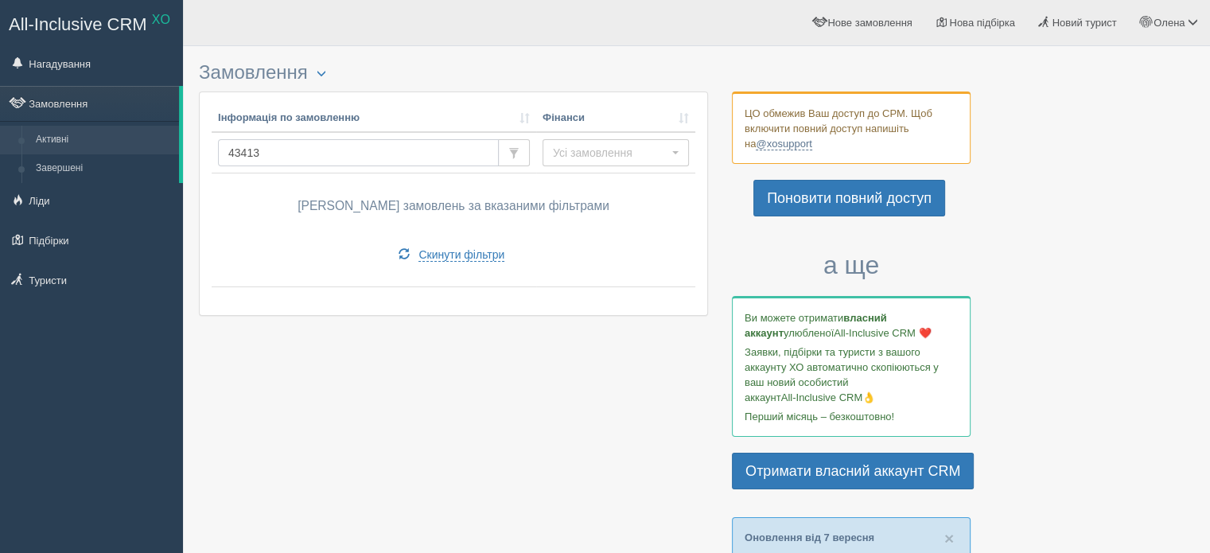
click at [427, 150] on input "43413" at bounding box center [358, 152] width 281 height 27
type input "4"
click at [103, 141] on link "Активні" at bounding box center [104, 140] width 150 height 29
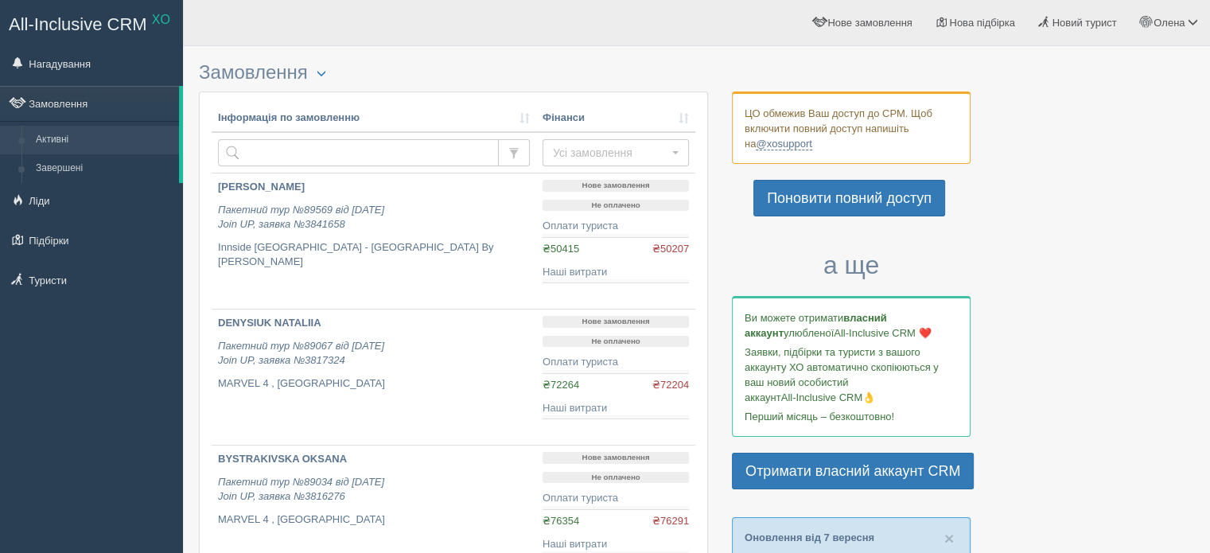
click at [91, 168] on link "Завершені" at bounding box center [104, 168] width 150 height 29
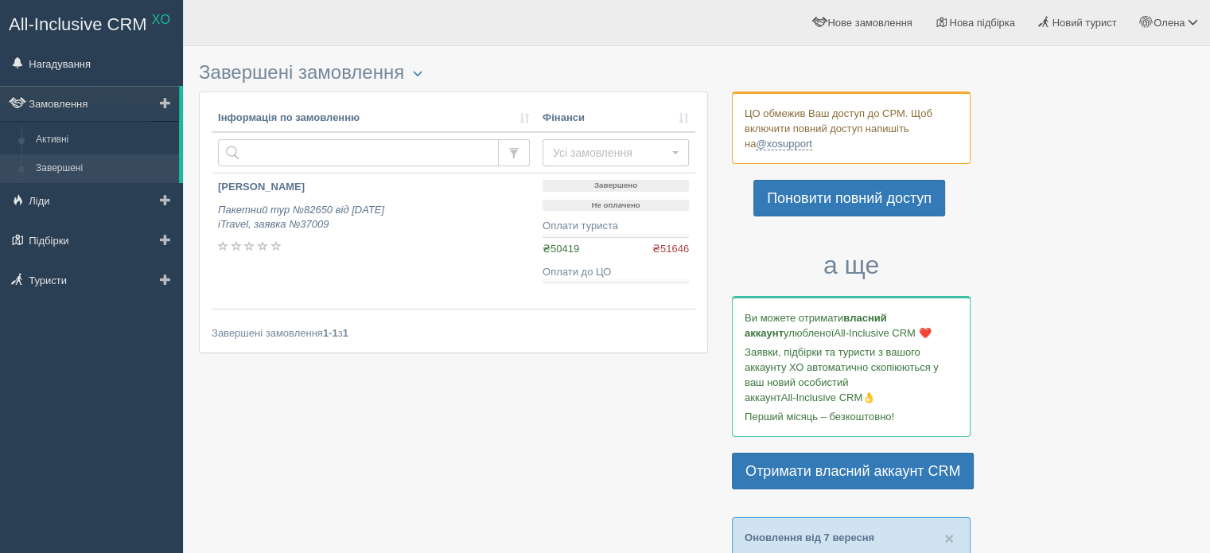
click at [138, 122] on li "Замовлення Активні Завершені" at bounding box center [91, 134] width 183 height 96
click at [146, 108] on link "Замовлення" at bounding box center [89, 103] width 179 height 35
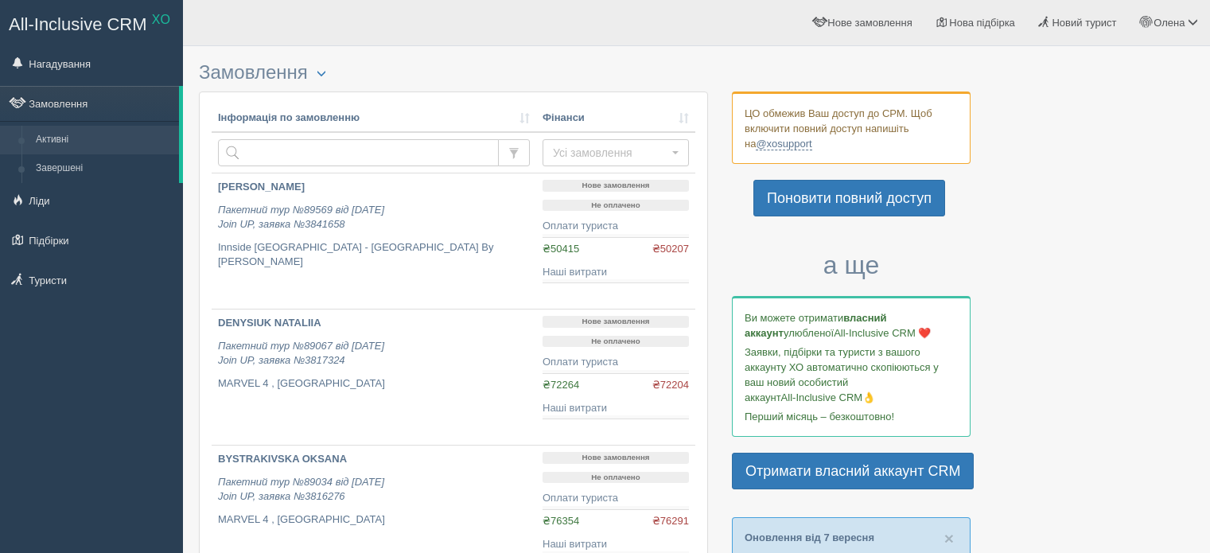
select select
click at [515, 145] on button "button" at bounding box center [514, 152] width 32 height 27
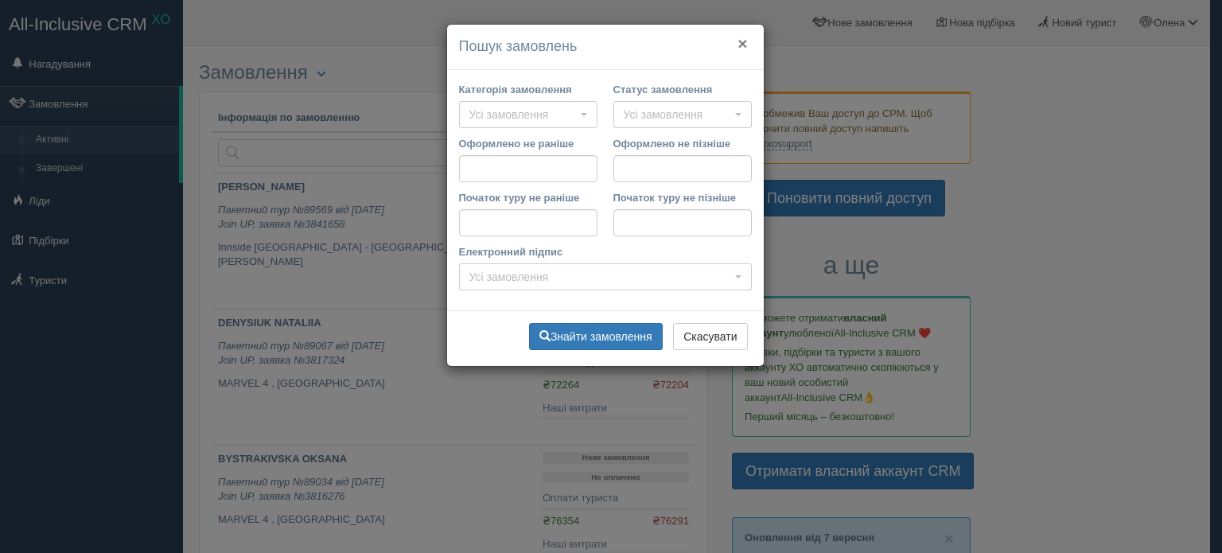
click at [743, 40] on button "×" at bounding box center [742, 43] width 10 height 17
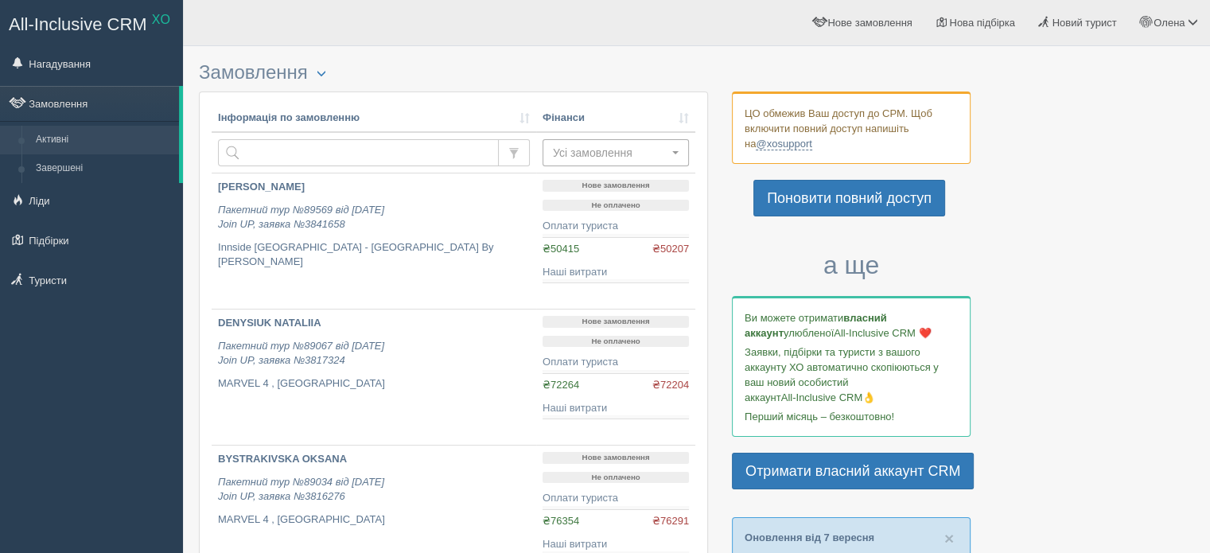
click at [673, 155] on button "Усі замовлення" at bounding box center [615, 152] width 146 height 27
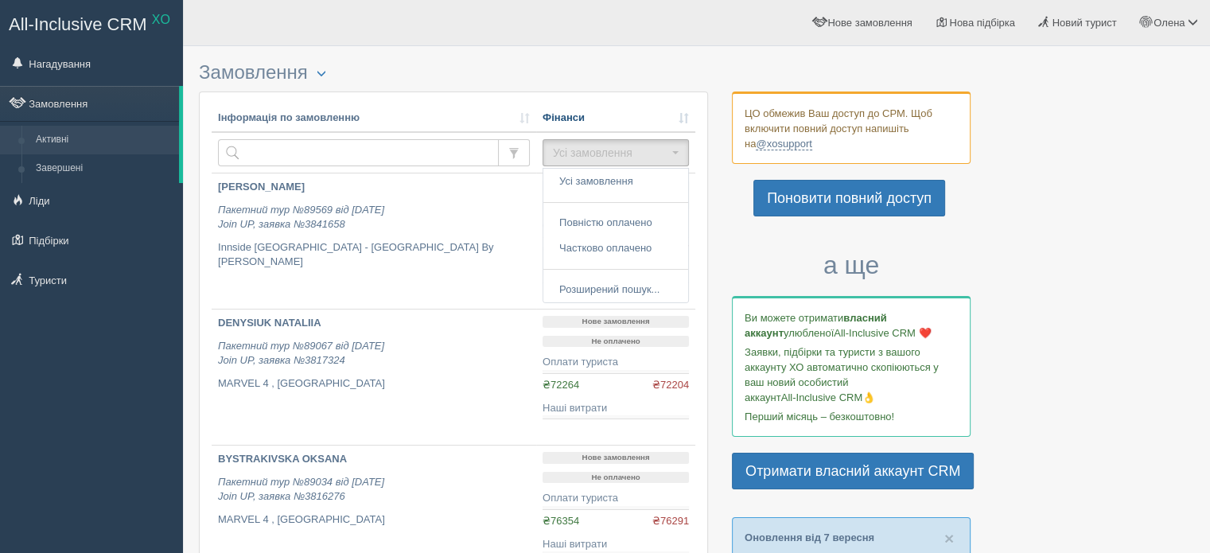
click at [681, 119] on link "Фінанси" at bounding box center [615, 118] width 146 height 15
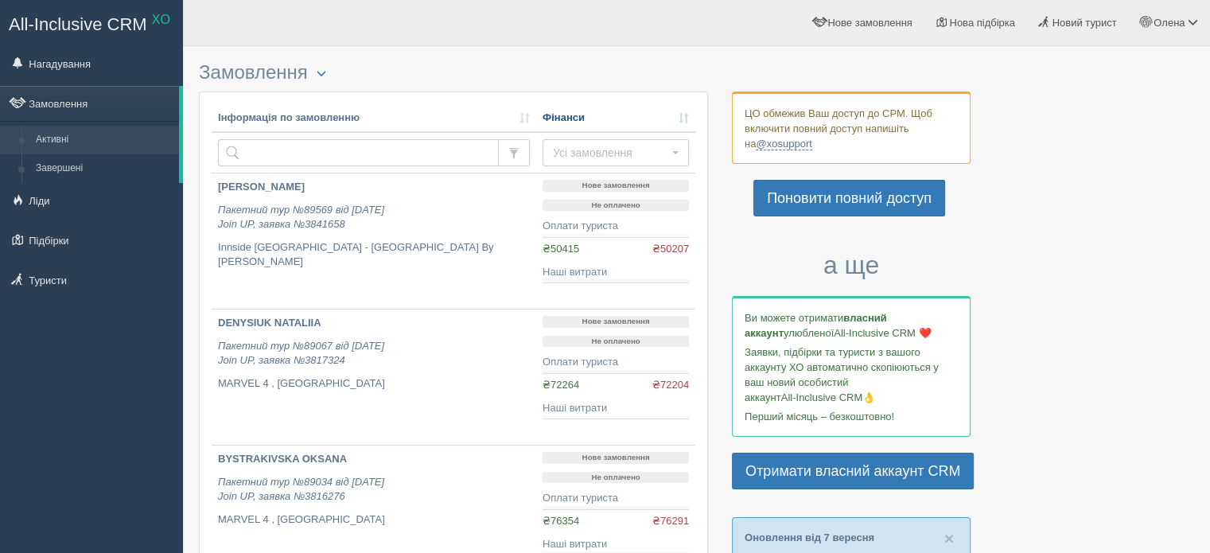
click at [681, 119] on link "Фінанси" at bounding box center [615, 118] width 146 height 15
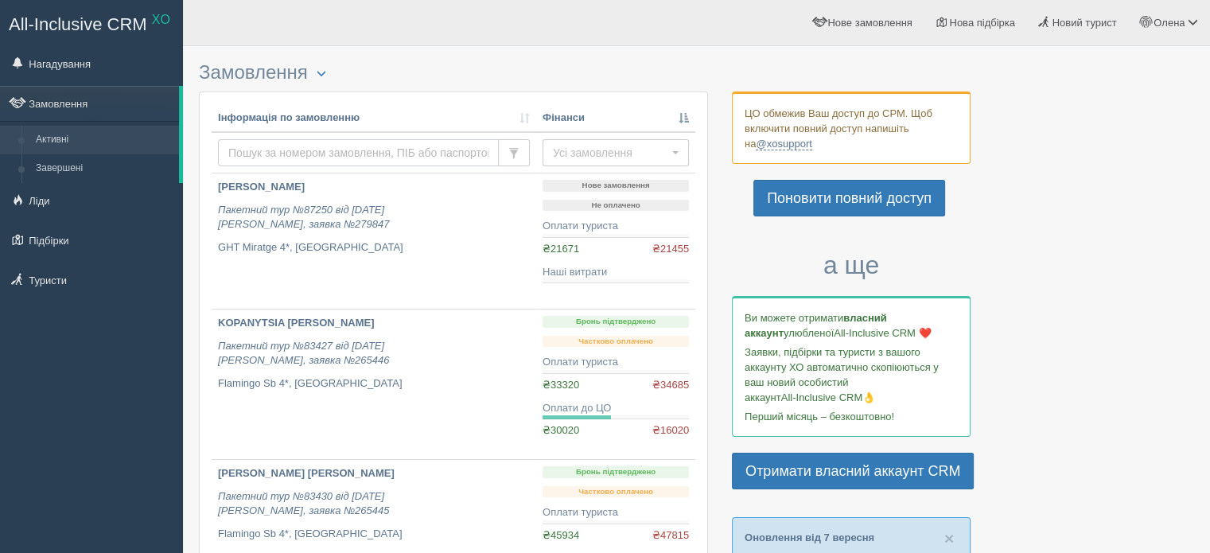
click at [281, 150] on input "text" at bounding box center [358, 152] width 281 height 27
click at [124, 99] on link "Замовлення" at bounding box center [89, 103] width 179 height 35
